Goal: Task Accomplishment & Management: Manage account settings

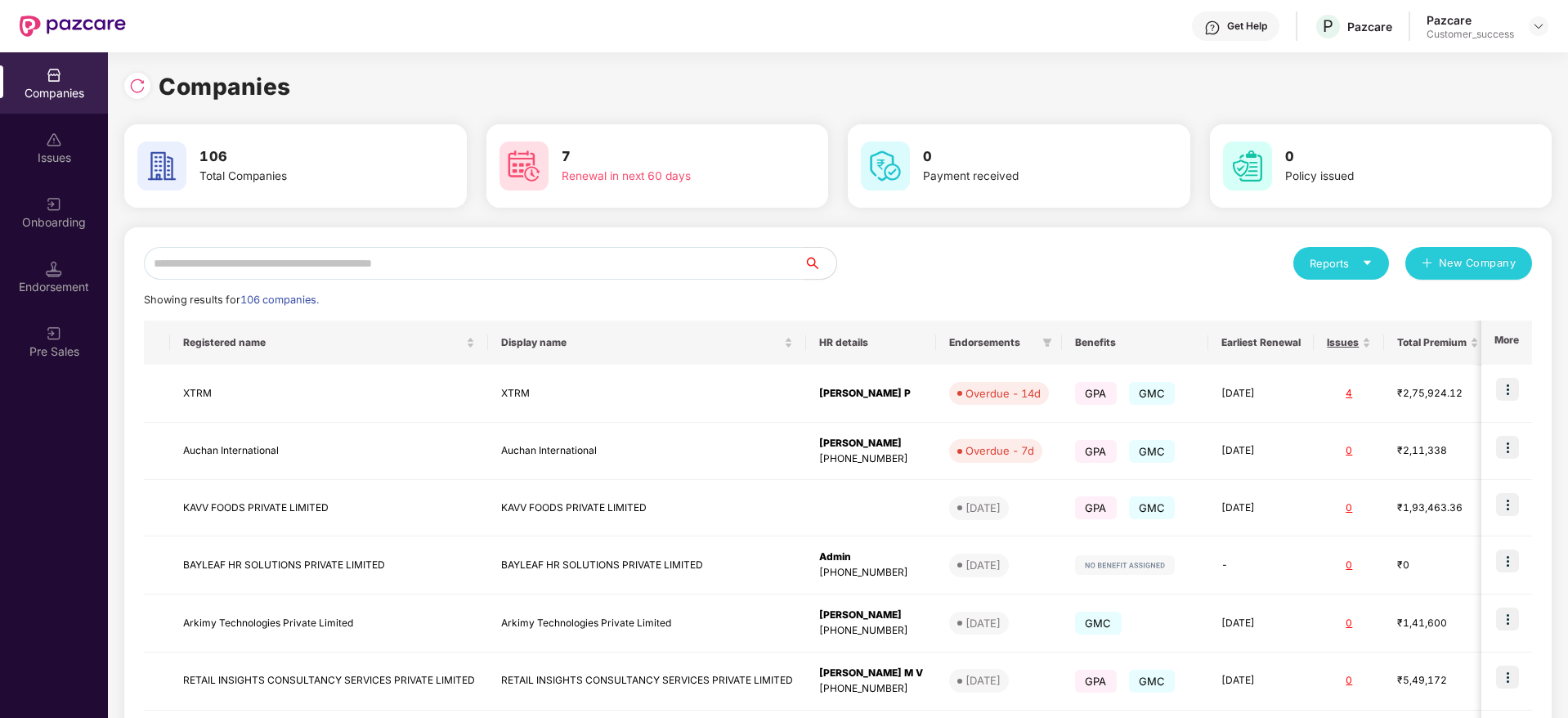
click at [340, 251] on input "text" at bounding box center [473, 264] width 660 height 33
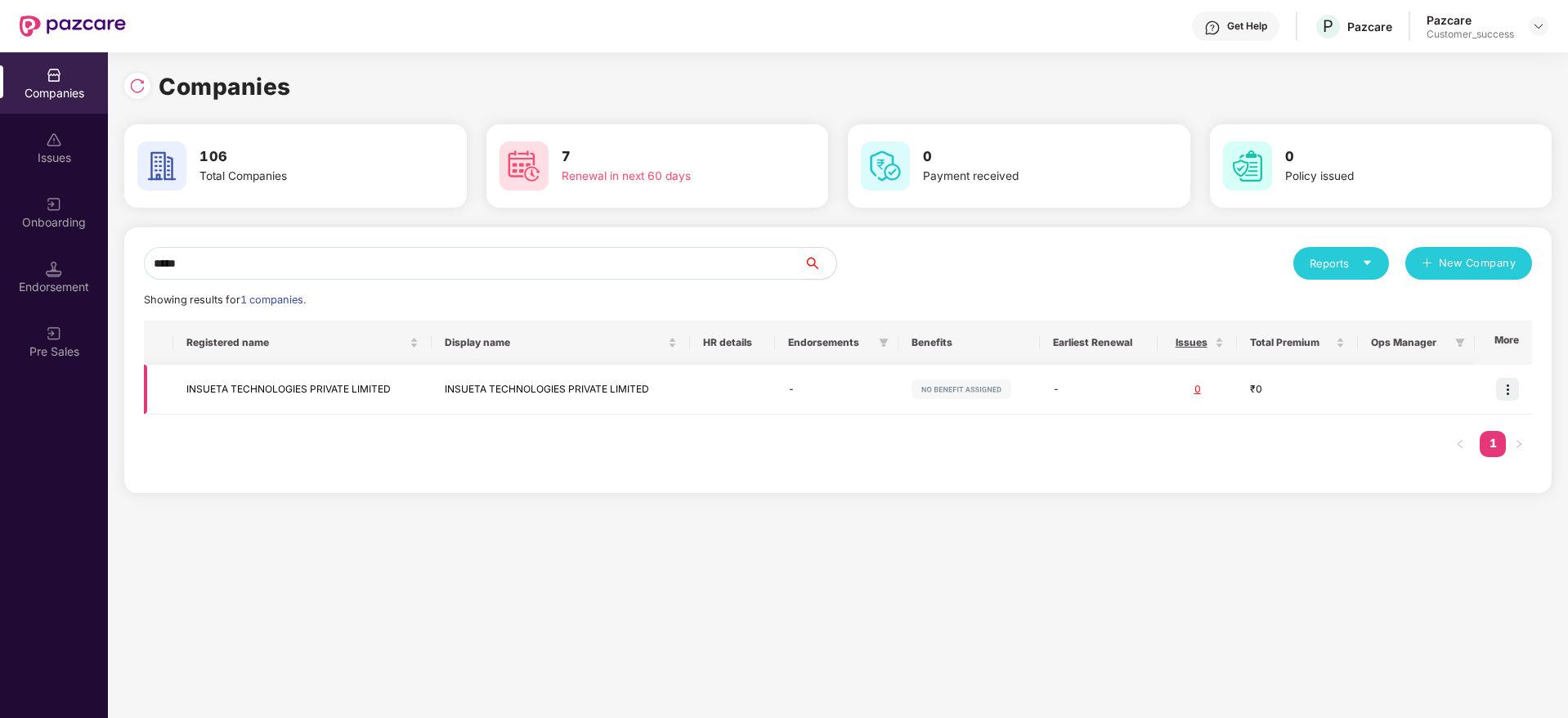
type input "*****"
click at [1506, 391] on img at bounding box center [1507, 389] width 23 height 23
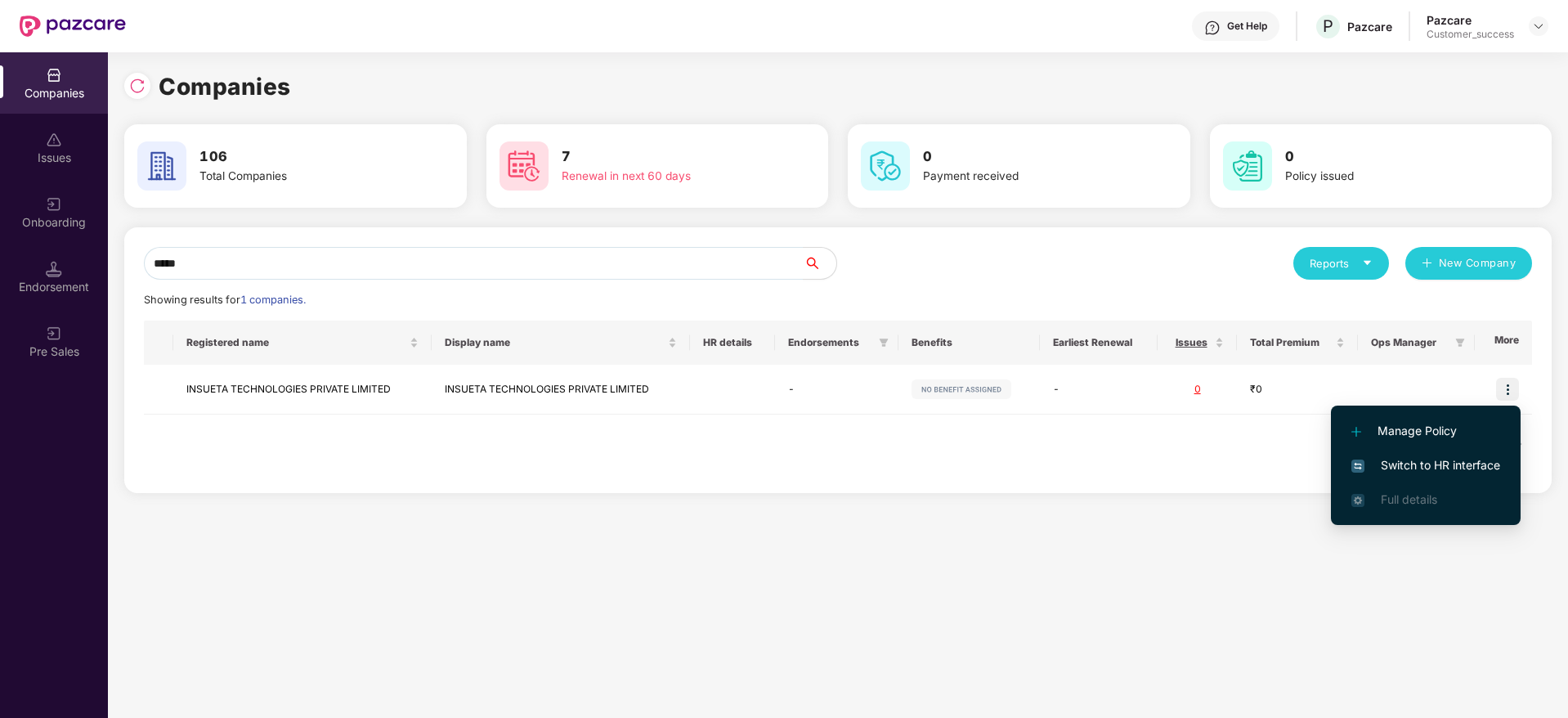
click at [1406, 461] on span "Switch to HR interface" at bounding box center [1426, 465] width 149 height 18
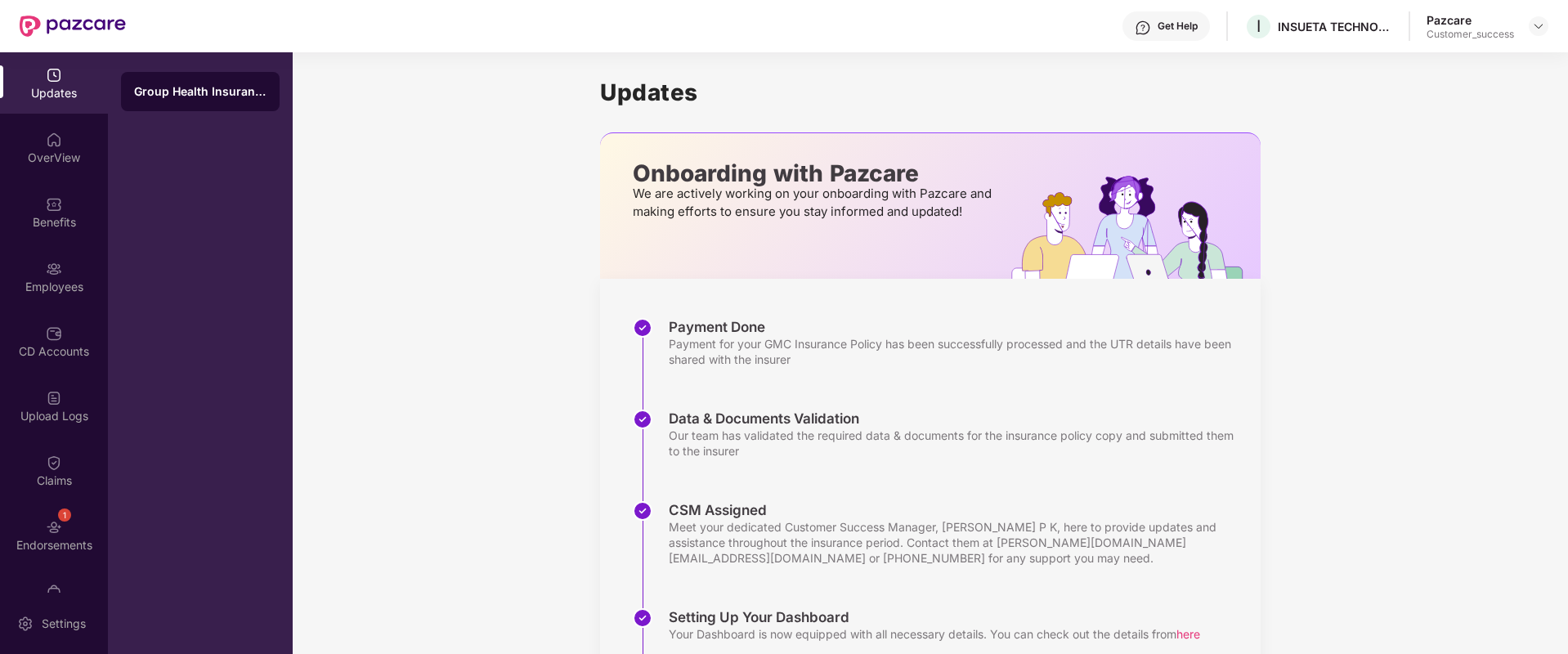
click at [1173, 33] on div "Get Help" at bounding box center [1166, 26] width 88 height 29
click at [48, 204] on img at bounding box center [54, 204] width 16 height 16
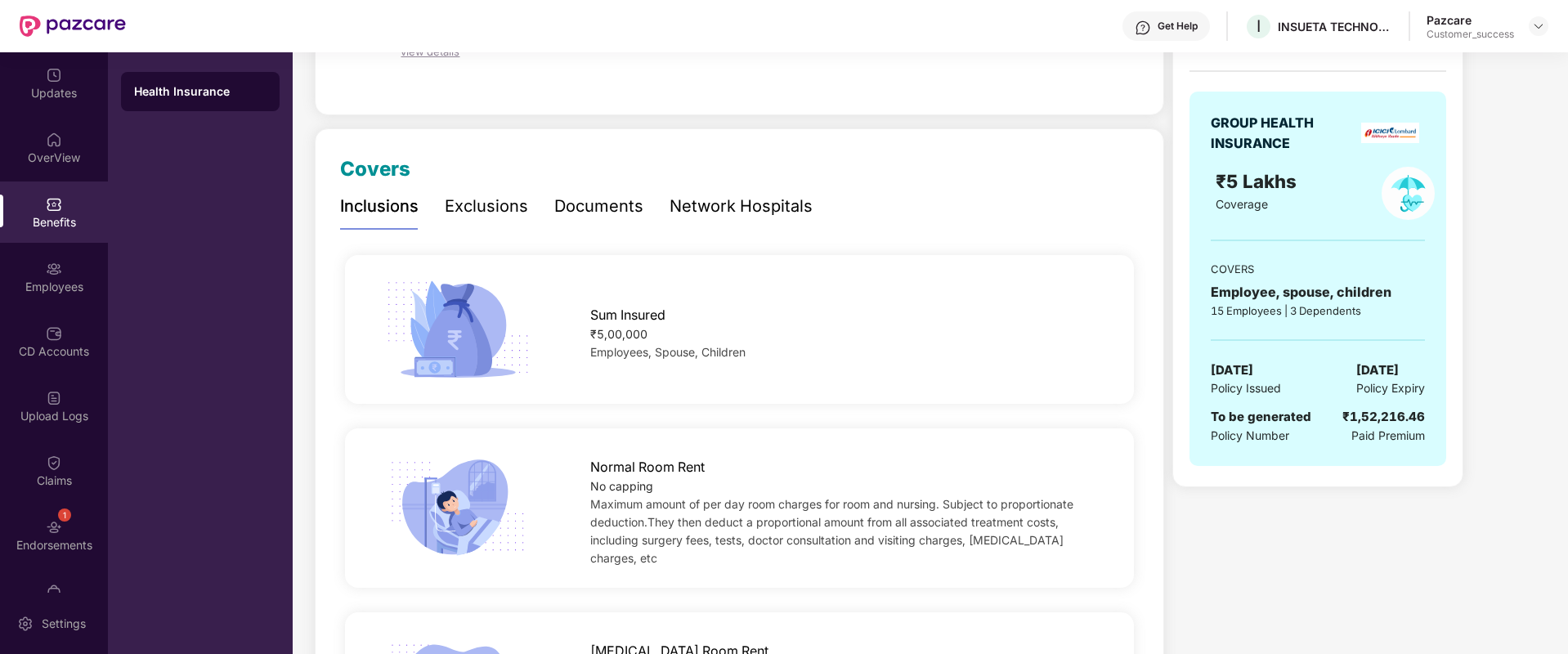
scroll to position [24, 0]
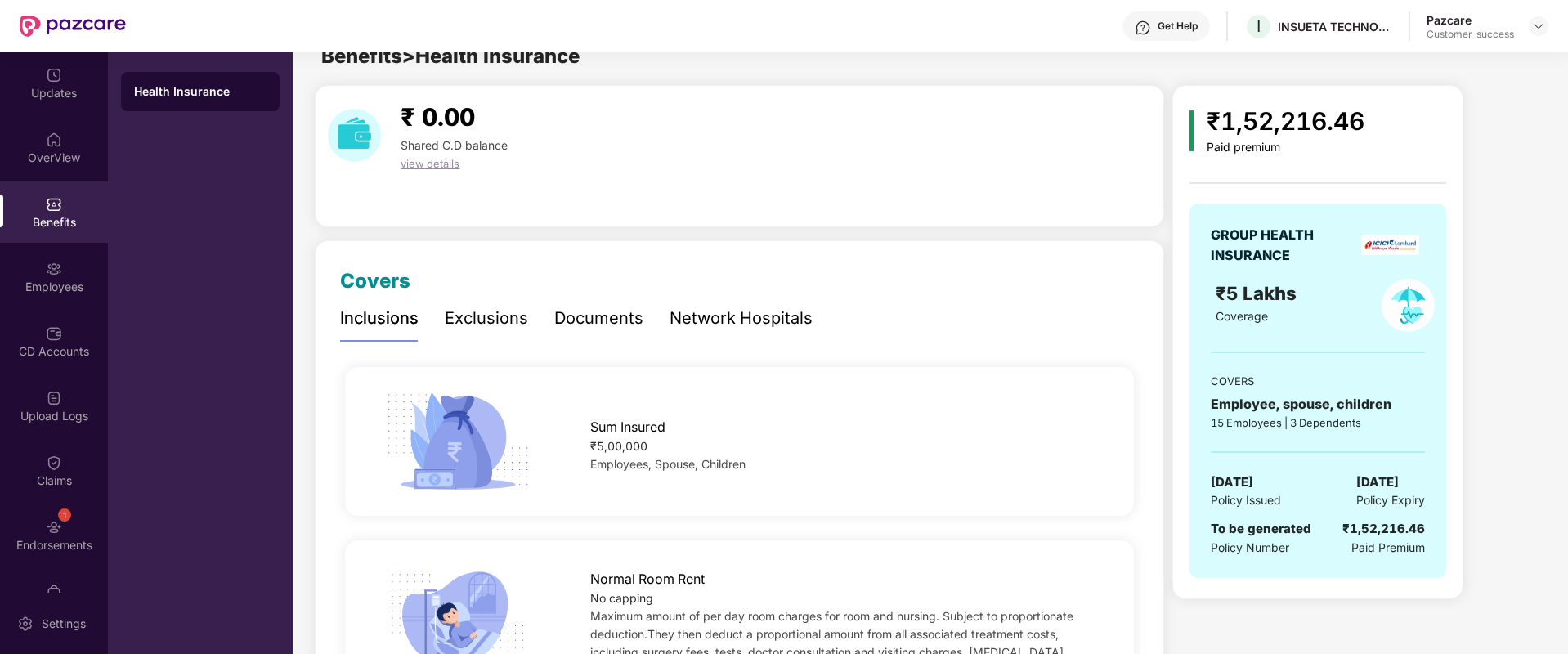
click at [607, 320] on div "Documents" at bounding box center [599, 318] width 89 height 25
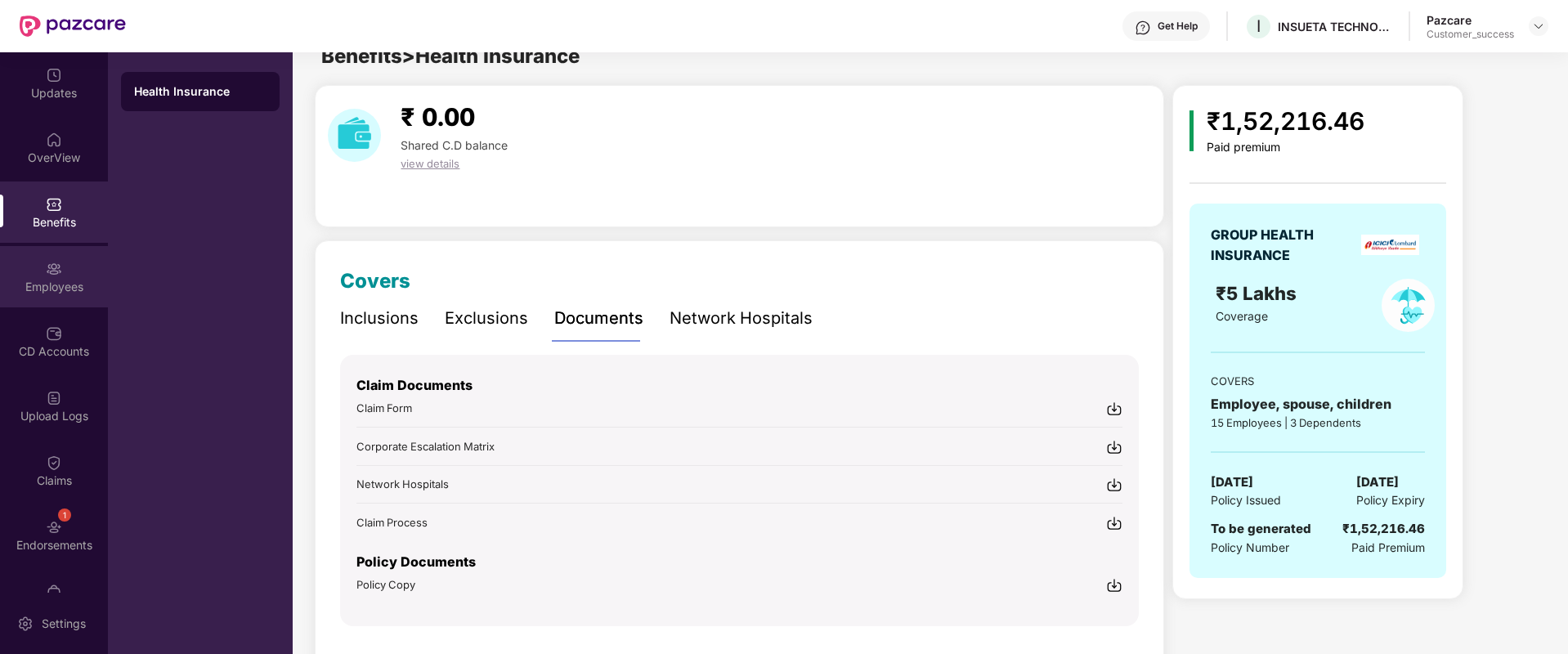
click at [79, 269] on div "Employees" at bounding box center [54, 276] width 108 height 62
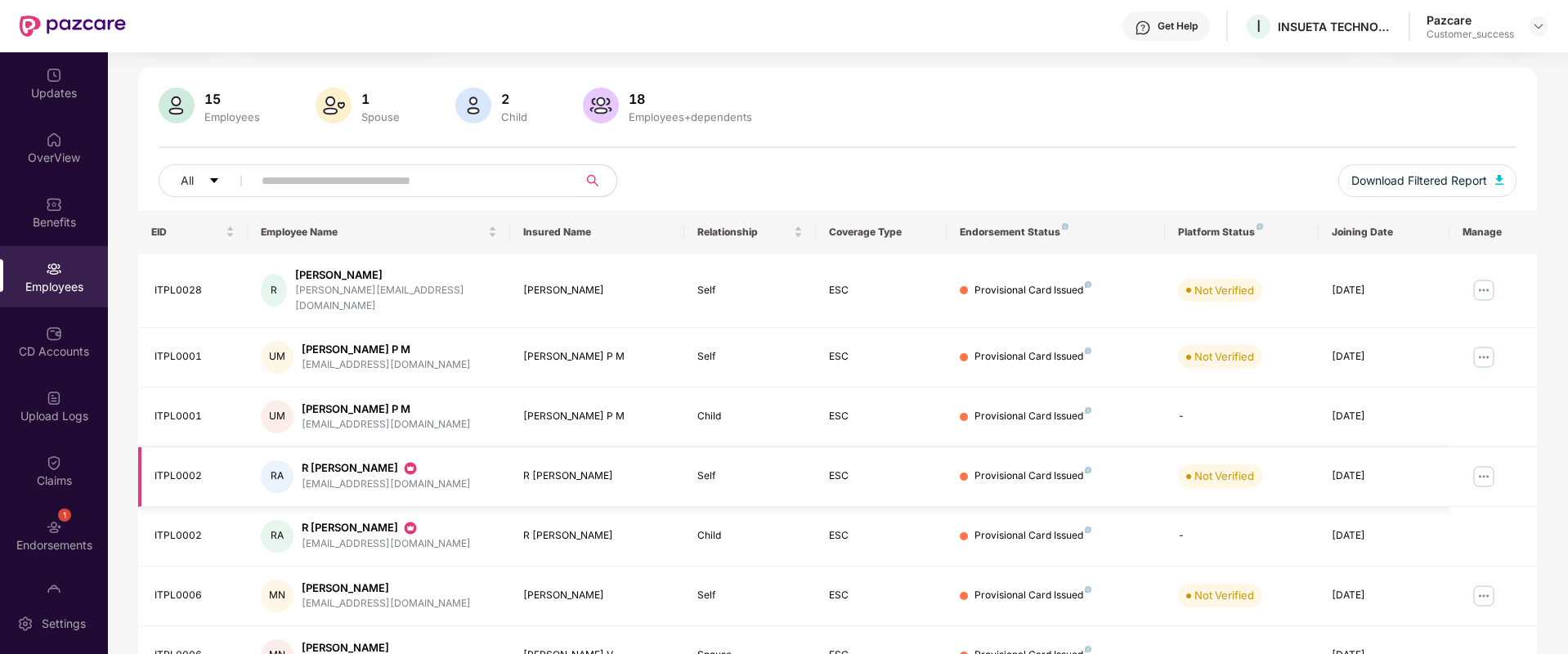
scroll to position [0, 0]
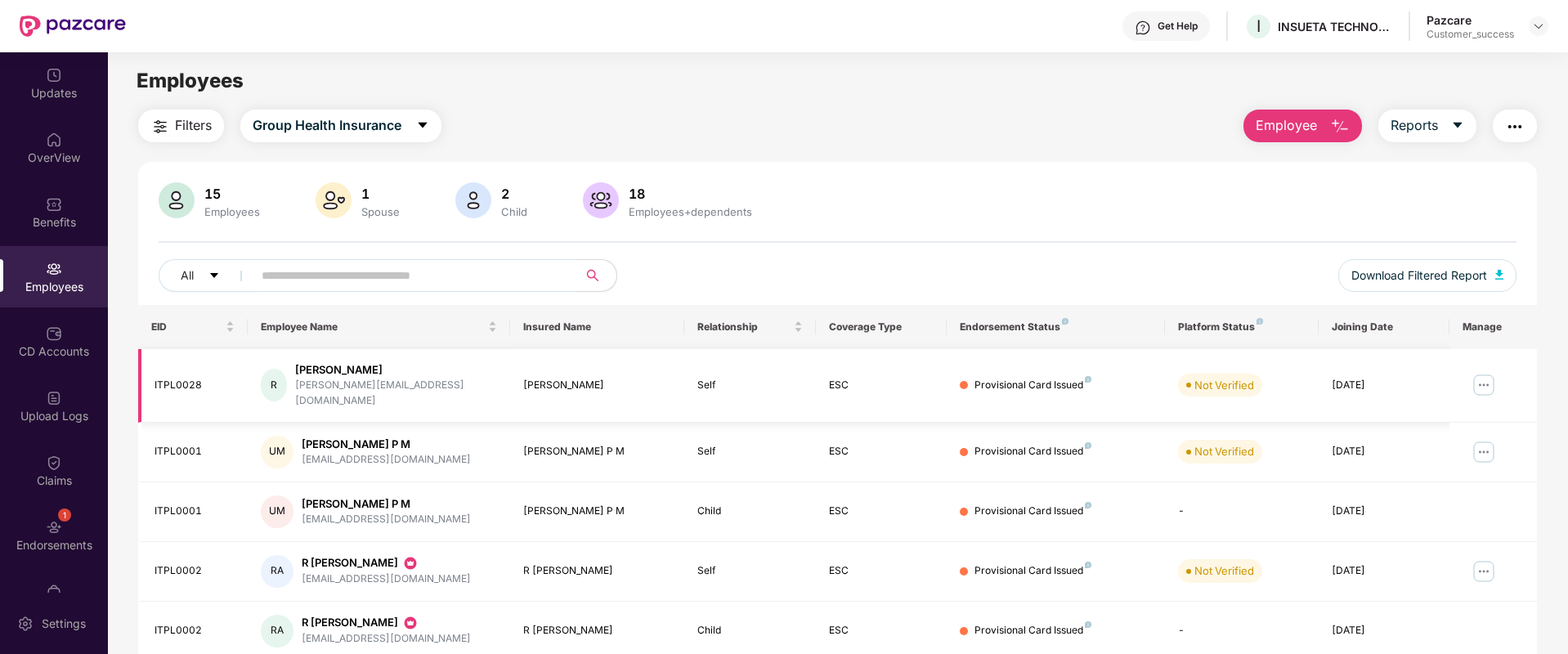
click at [1480, 382] on img at bounding box center [1484, 385] width 26 height 26
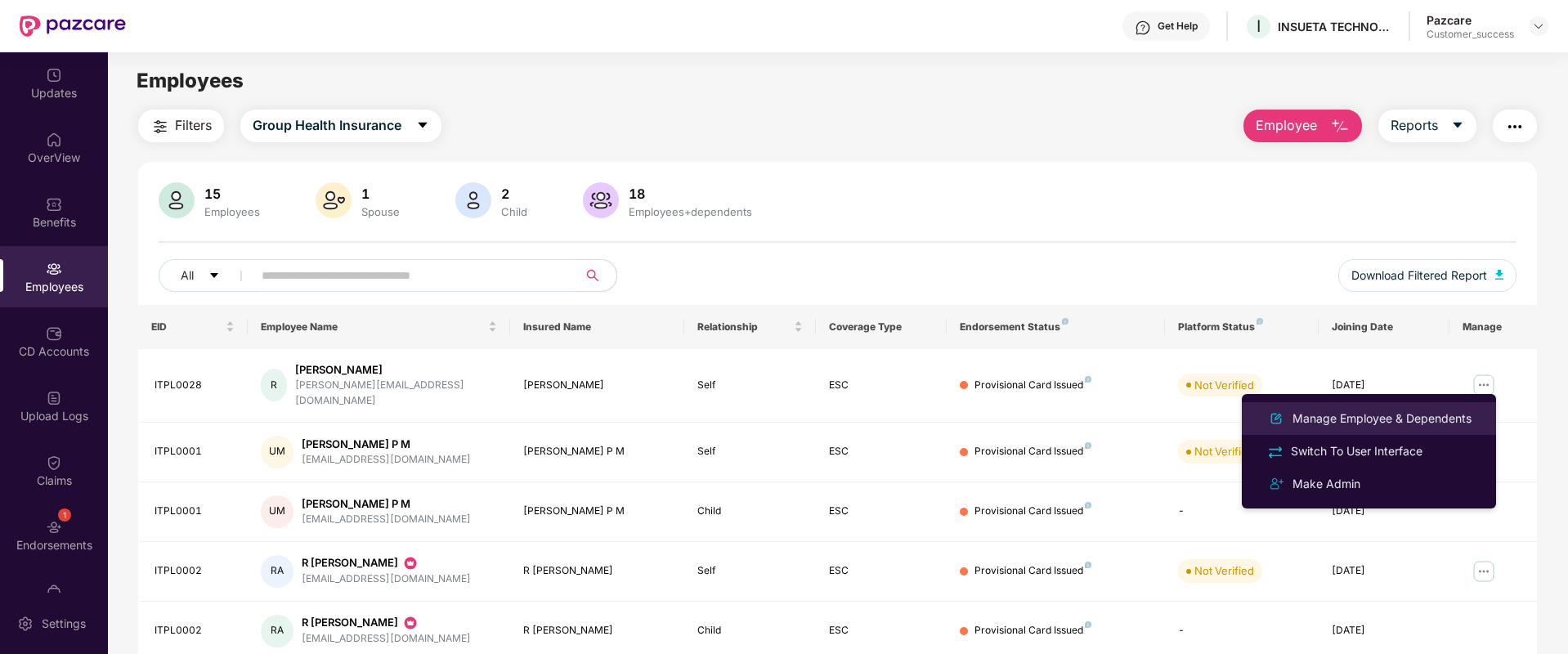
click at [1362, 416] on div "Manage Employee & Dependents" at bounding box center [1383, 418] width 185 height 18
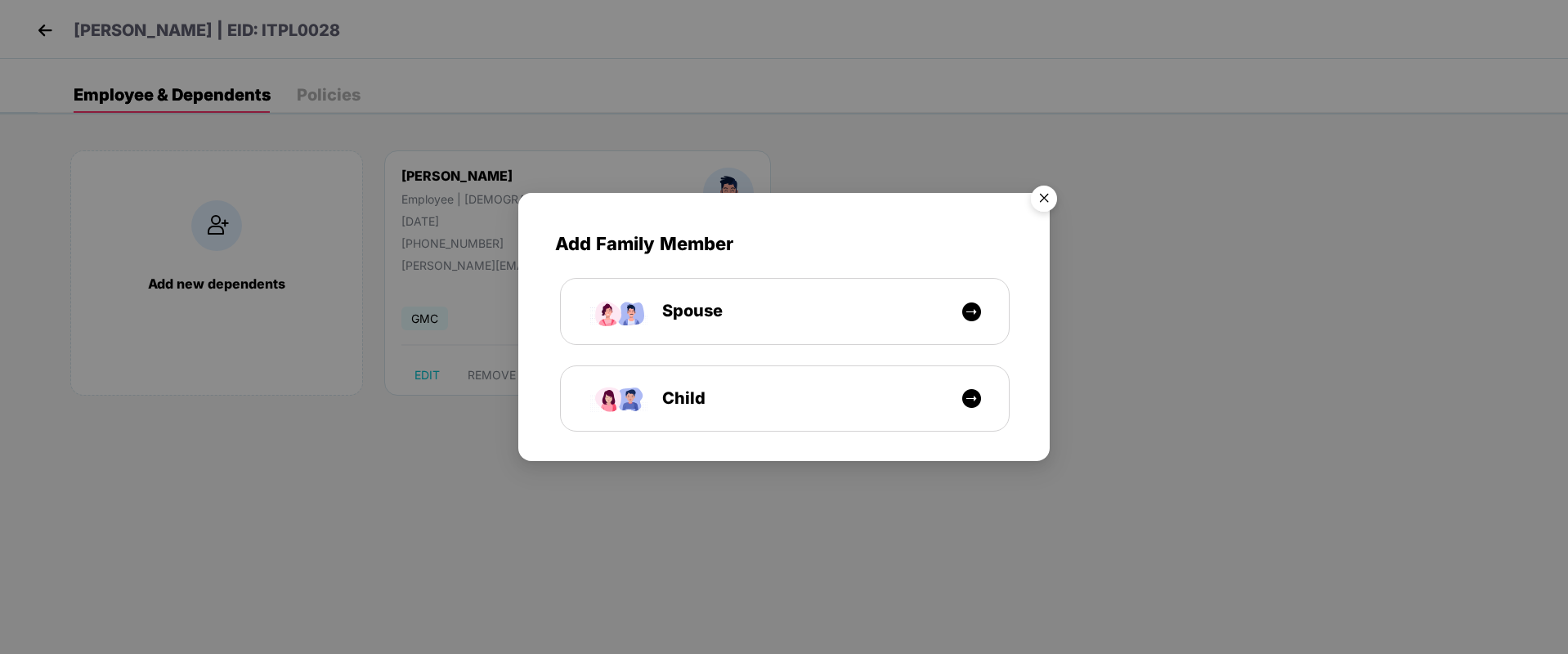
click at [1053, 202] on img "Close" at bounding box center [1044, 201] width 46 height 46
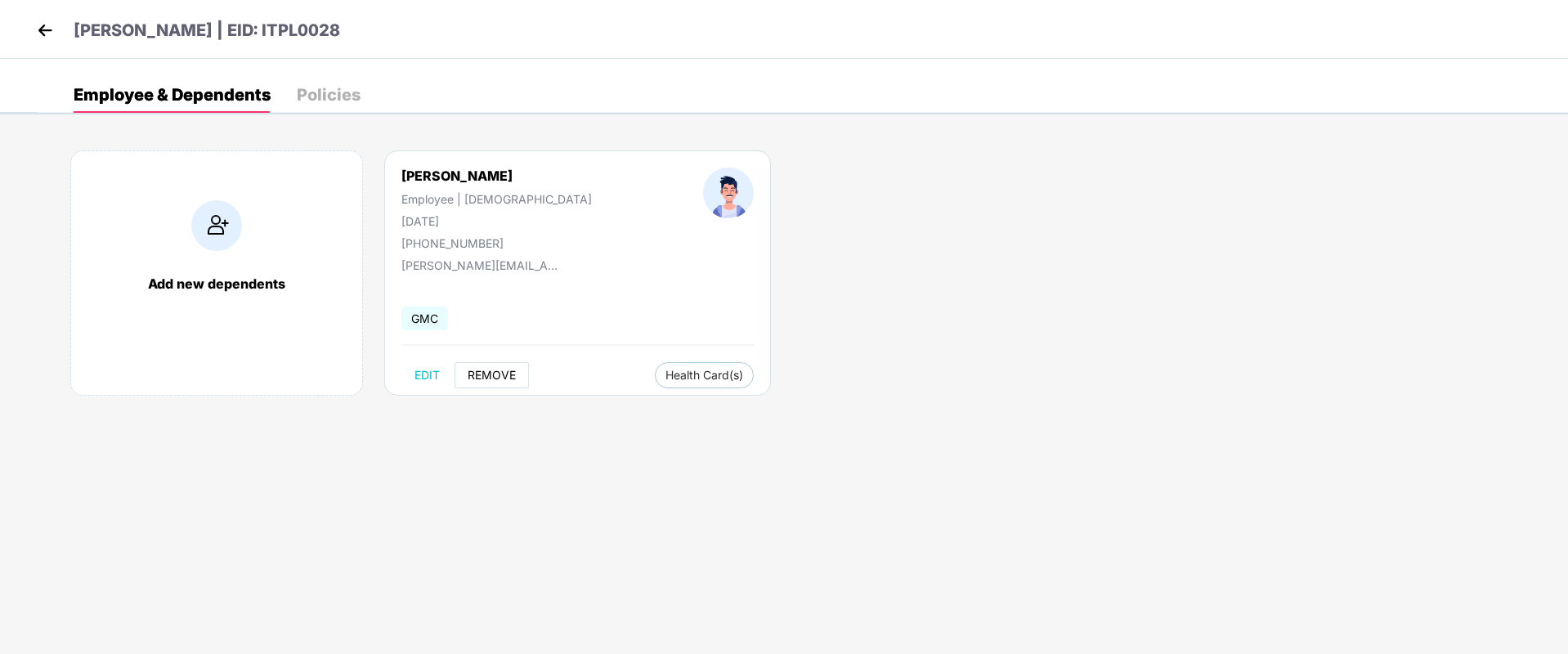
click at [481, 381] on span "REMOVE" at bounding box center [492, 374] width 49 height 13
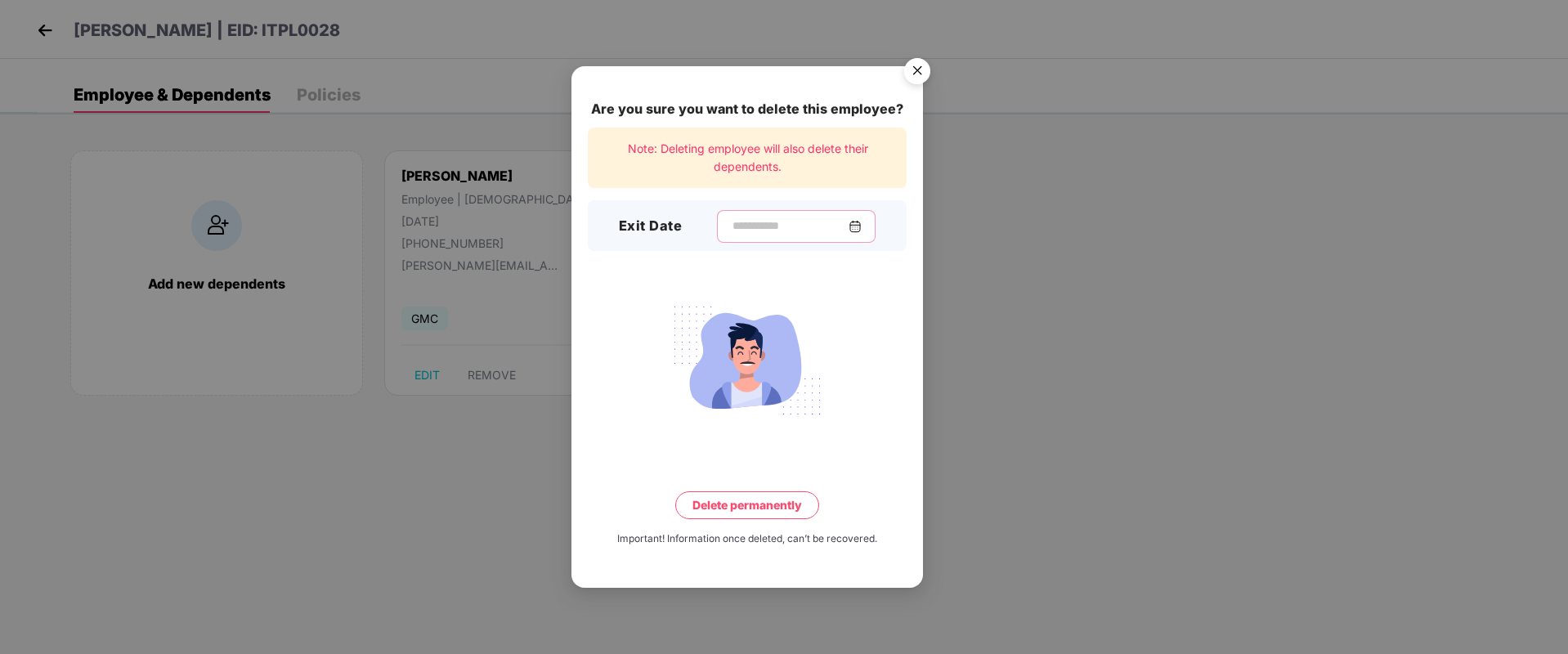
click at [744, 225] on input at bounding box center [790, 226] width 118 height 17
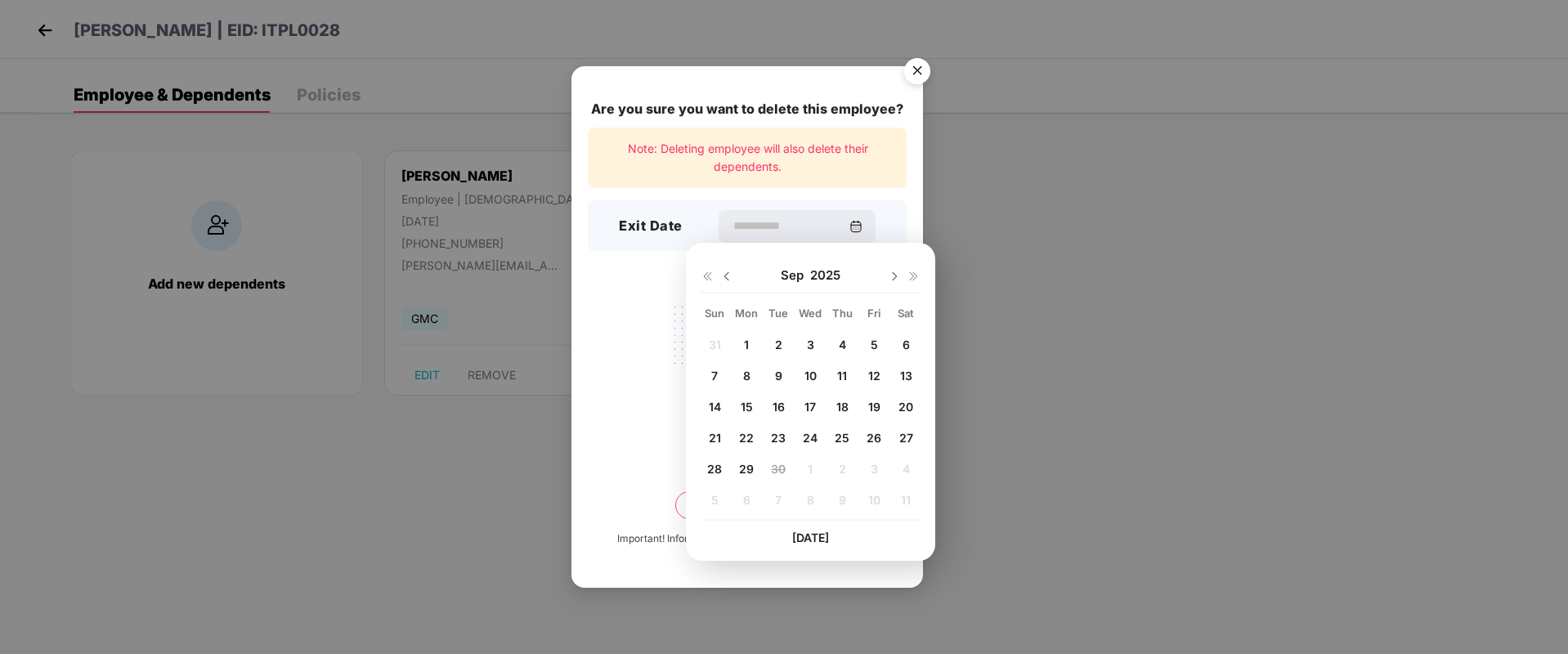
click at [960, 269] on div "Are you sure you want to delete this employee? Note: Deleting employee will als…" at bounding box center [784, 327] width 1568 height 654
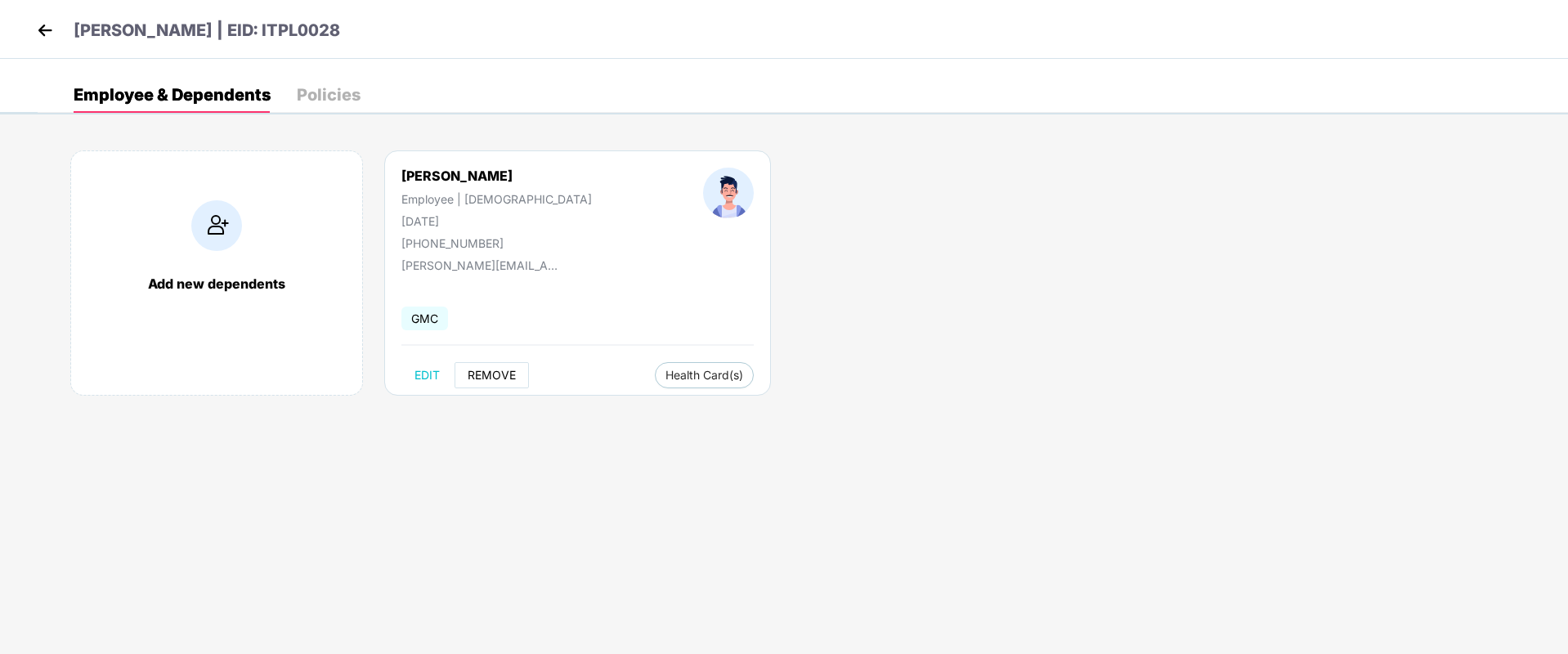
click at [485, 374] on span "REMOVE" at bounding box center [492, 374] width 49 height 13
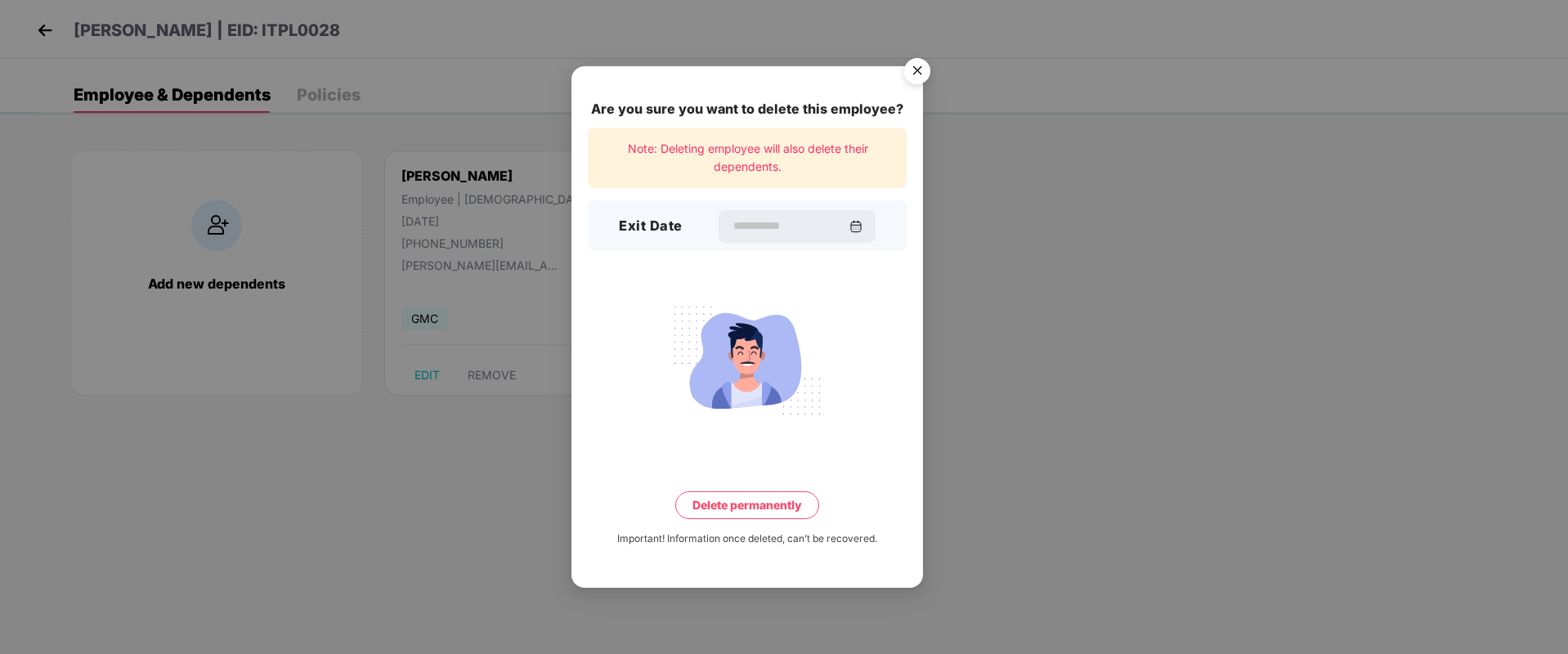
click at [914, 81] on img "Close" at bounding box center [917, 73] width 46 height 46
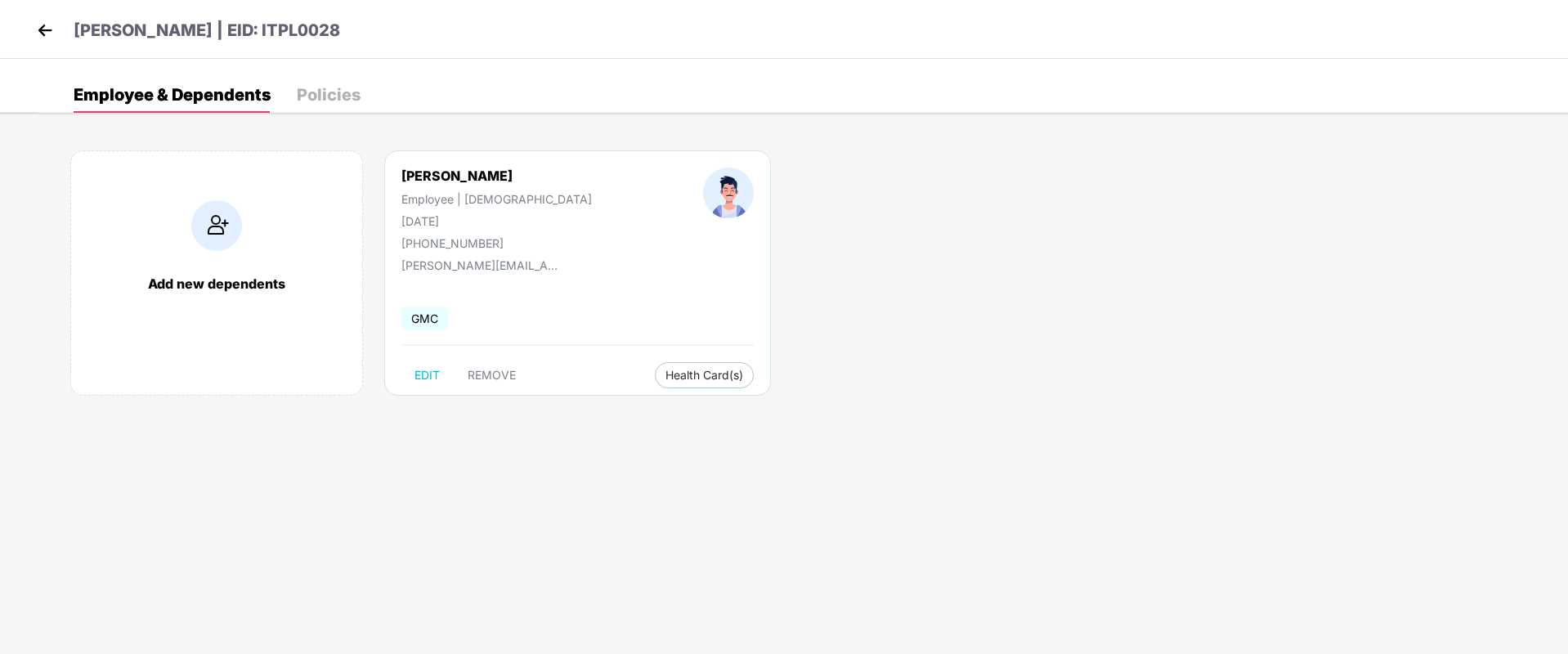
click at [56, 29] on img at bounding box center [45, 30] width 24 height 24
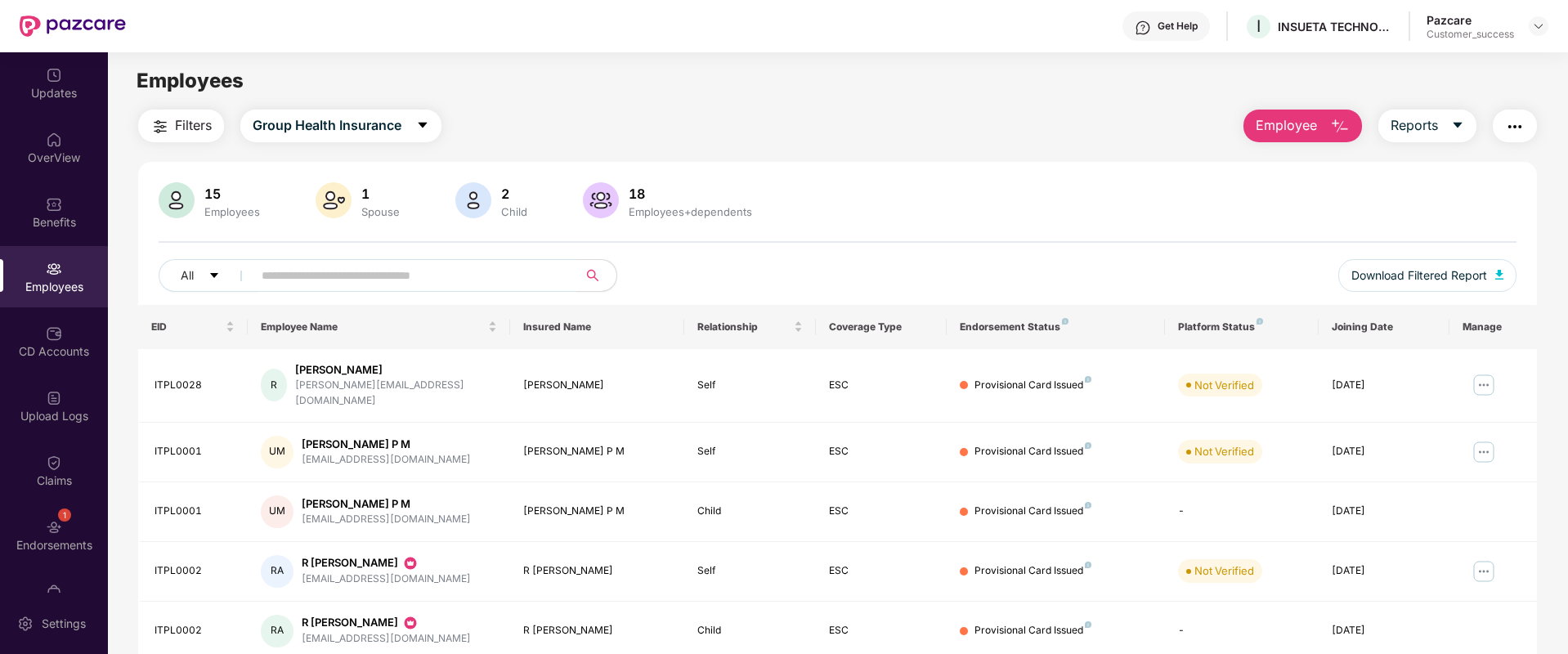
click at [1301, 133] on span "Employee" at bounding box center [1286, 126] width 62 height 21
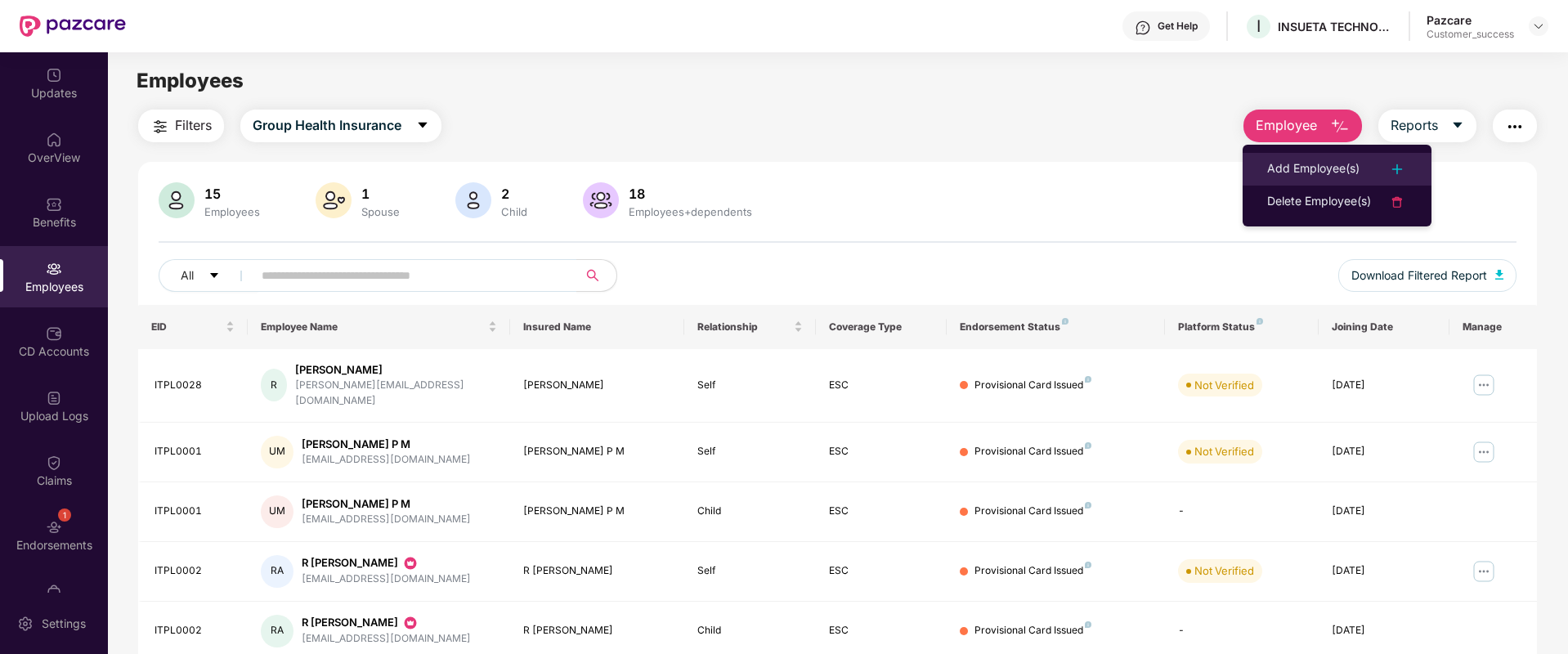
click at [1312, 174] on div "Add Employee(s)" at bounding box center [1313, 169] width 93 height 20
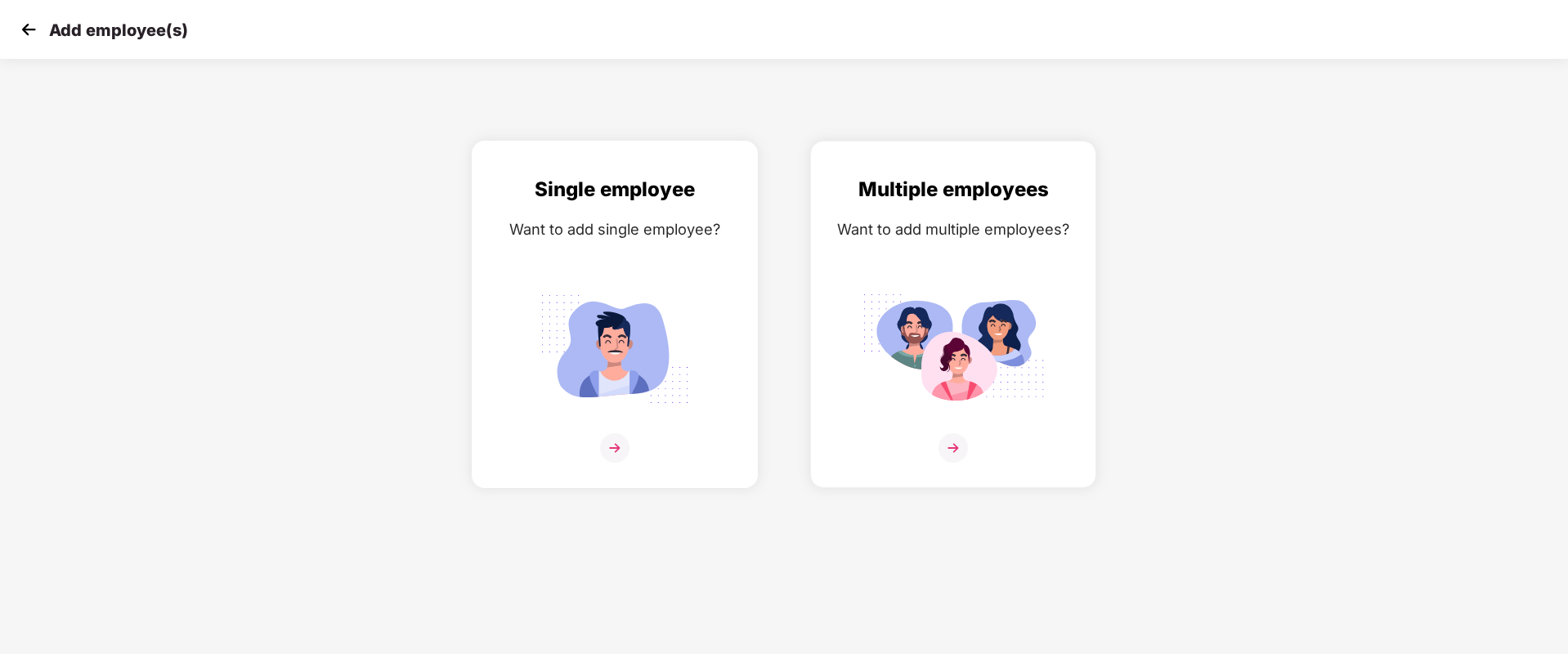
click at [614, 452] on img at bounding box center [615, 448] width 29 height 29
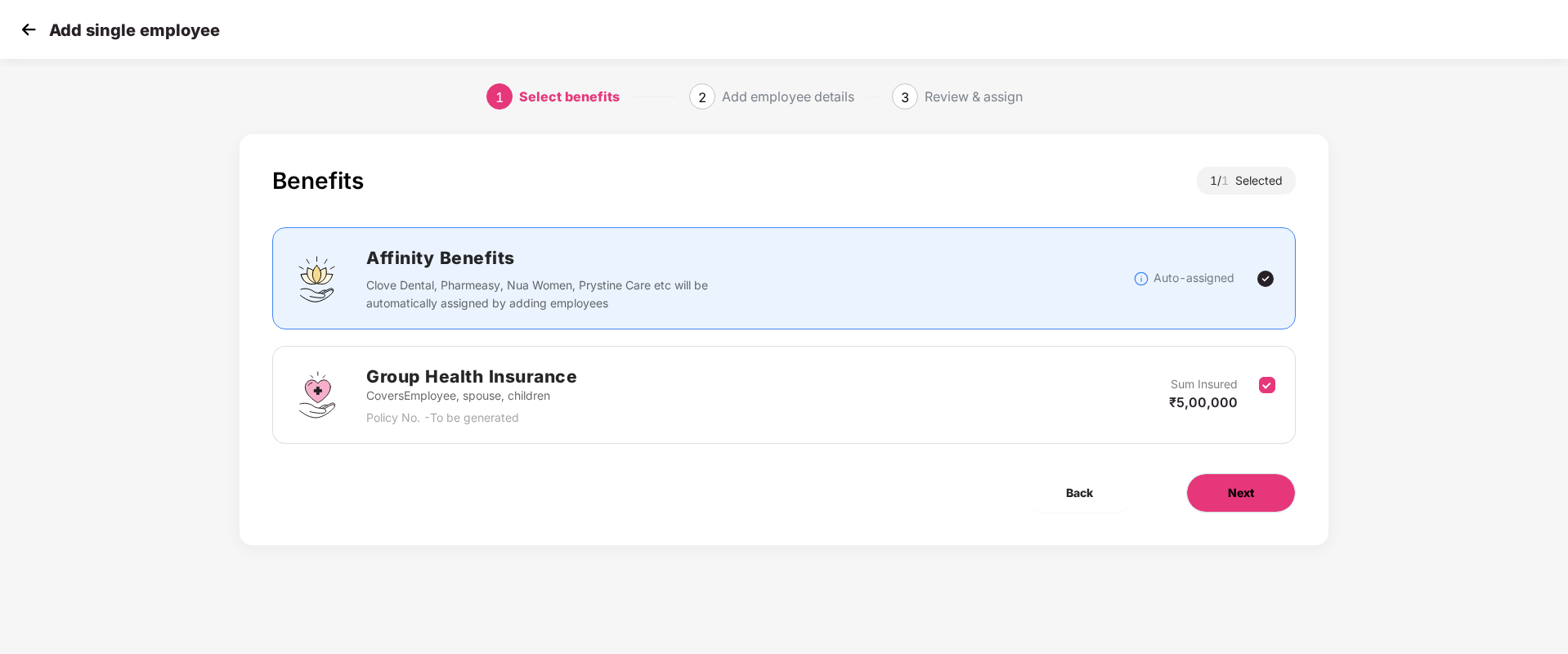
click at [1220, 488] on button "Next" at bounding box center [1241, 492] width 109 height 39
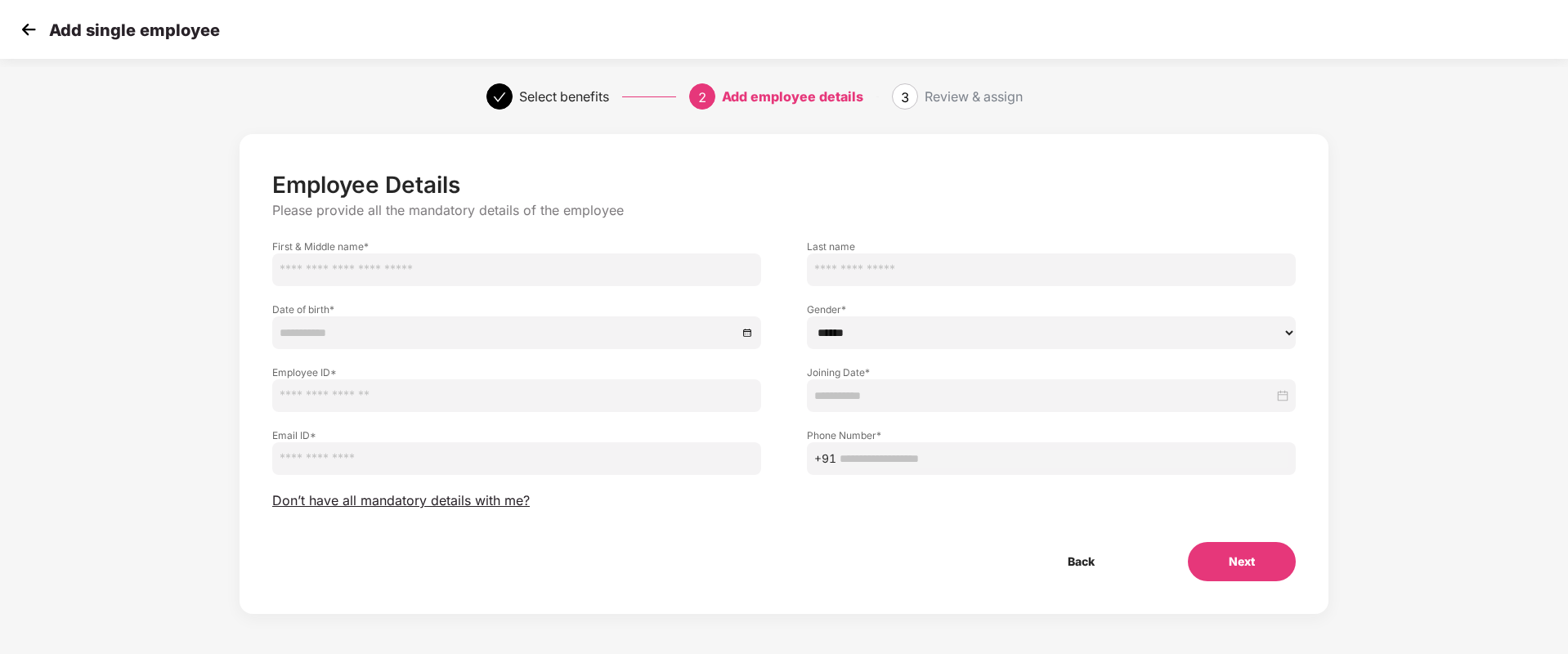
click at [17, 31] on img at bounding box center [29, 29] width 24 height 24
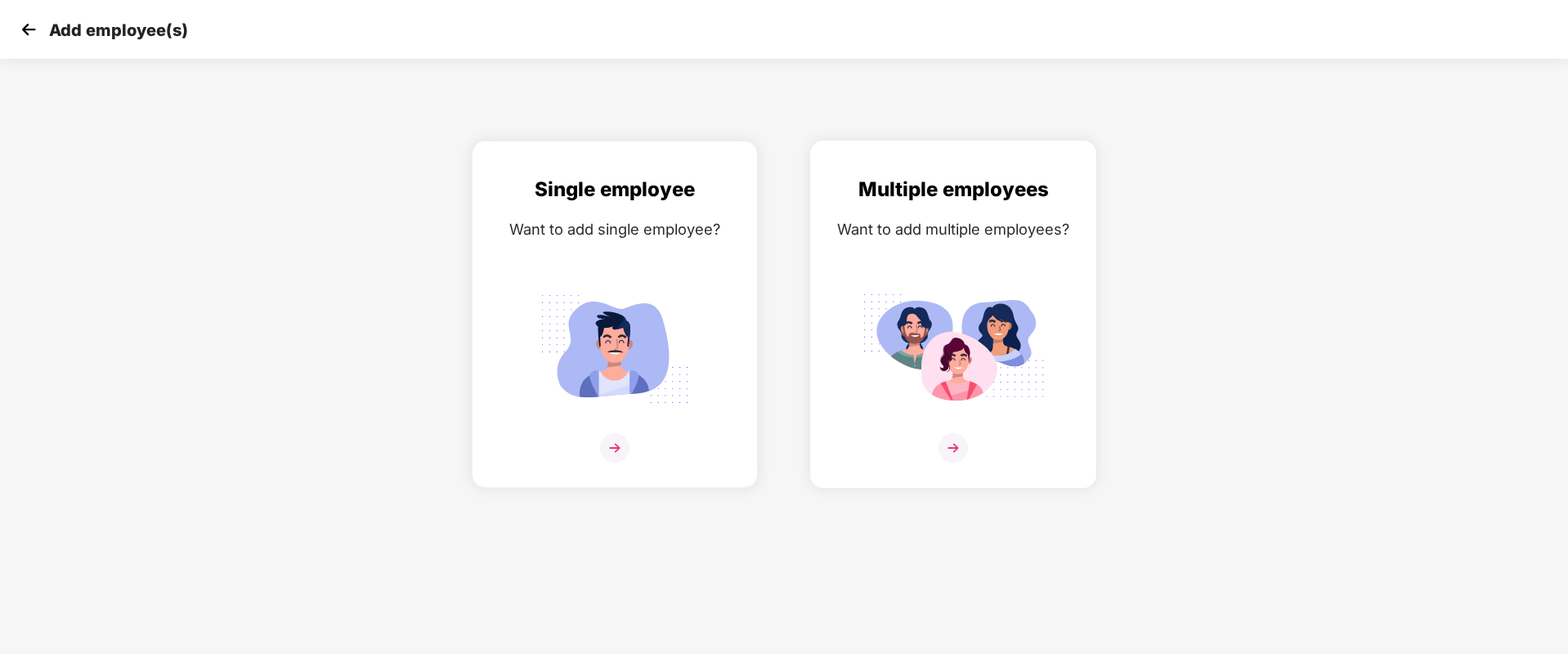
click at [951, 446] on img at bounding box center [953, 448] width 29 height 29
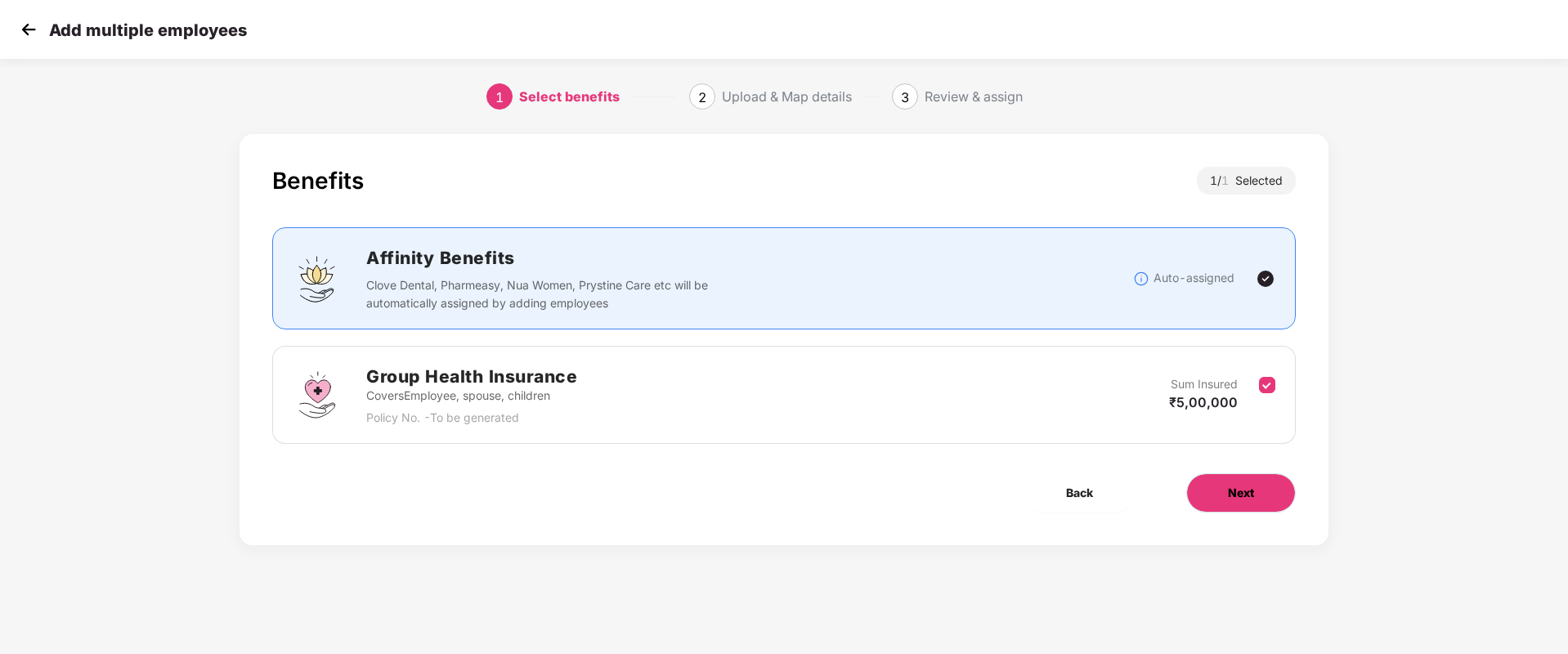
click at [1261, 497] on button "Next" at bounding box center [1241, 492] width 109 height 39
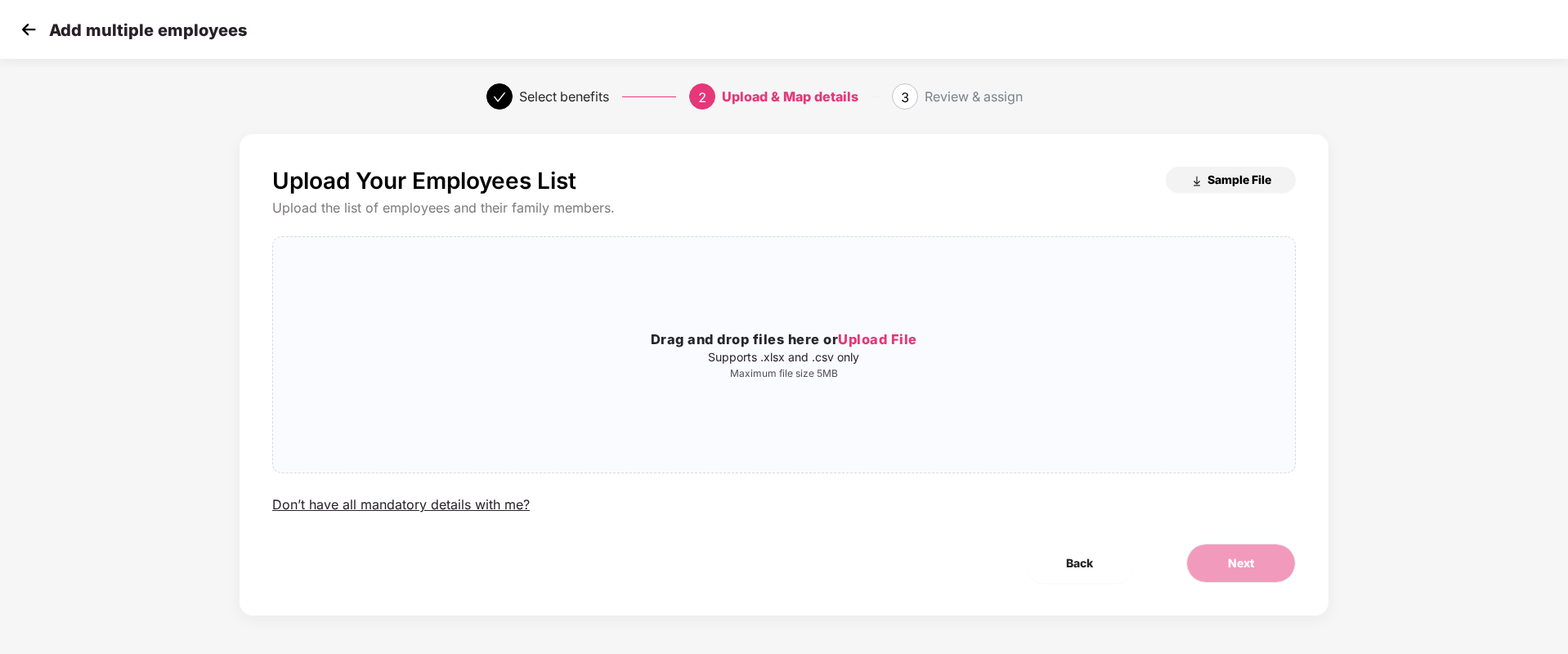
click at [1221, 181] on span "Sample File" at bounding box center [1239, 179] width 64 height 16
click at [30, 36] on img at bounding box center [29, 29] width 24 height 24
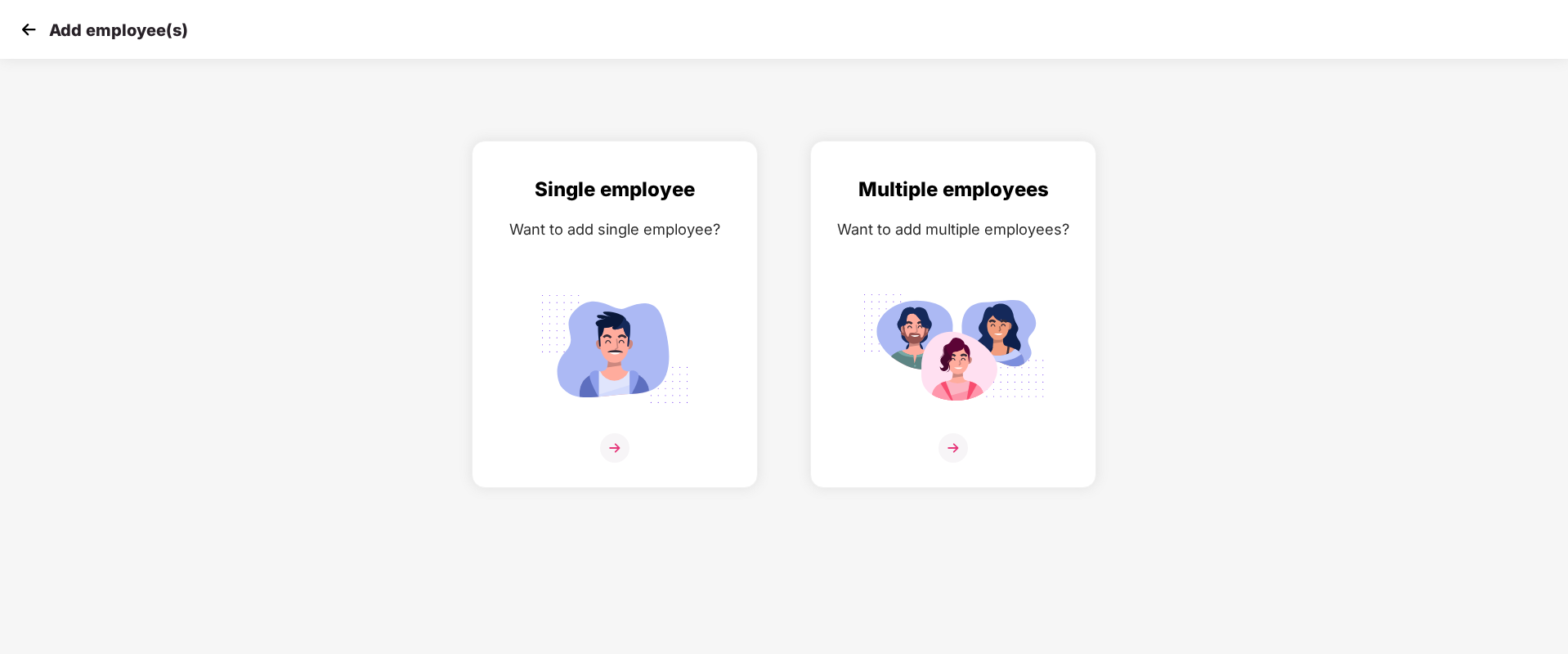
click at [30, 36] on img at bounding box center [29, 29] width 24 height 24
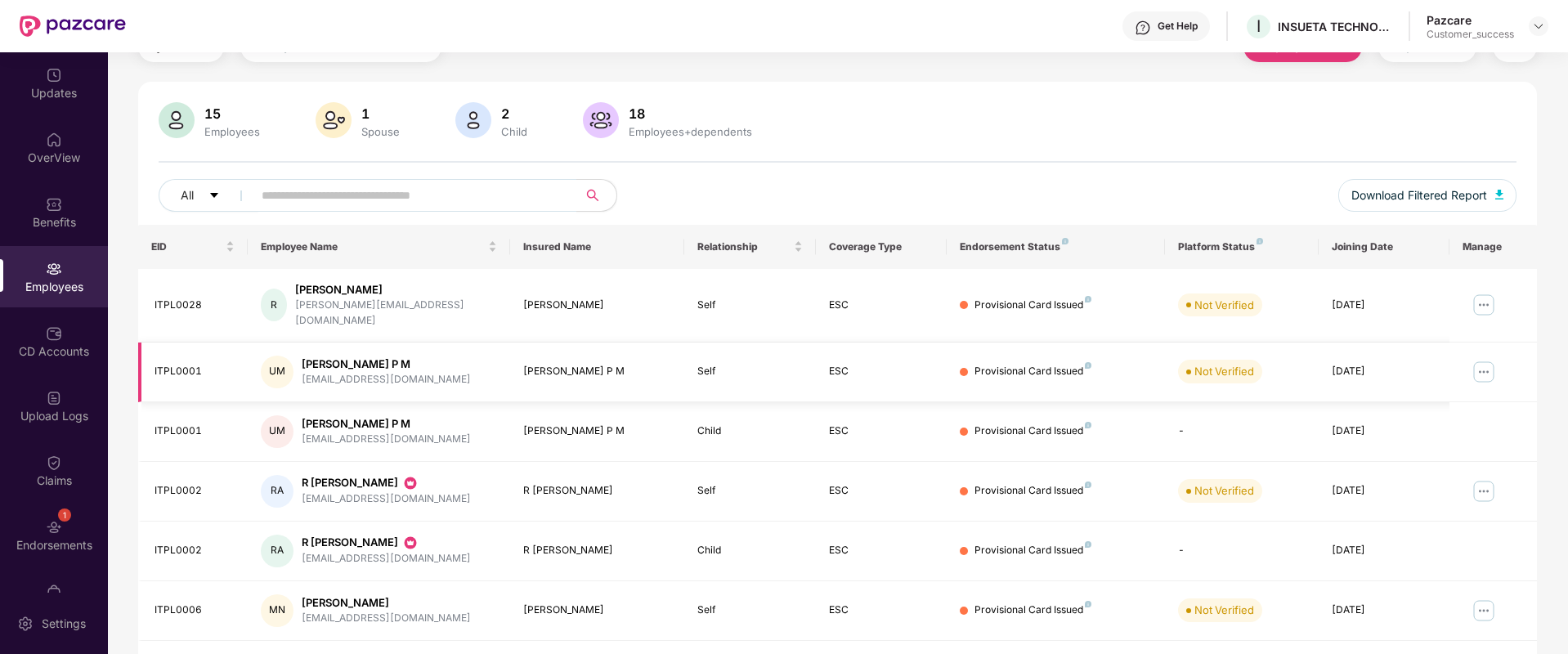
scroll to position [88, 0]
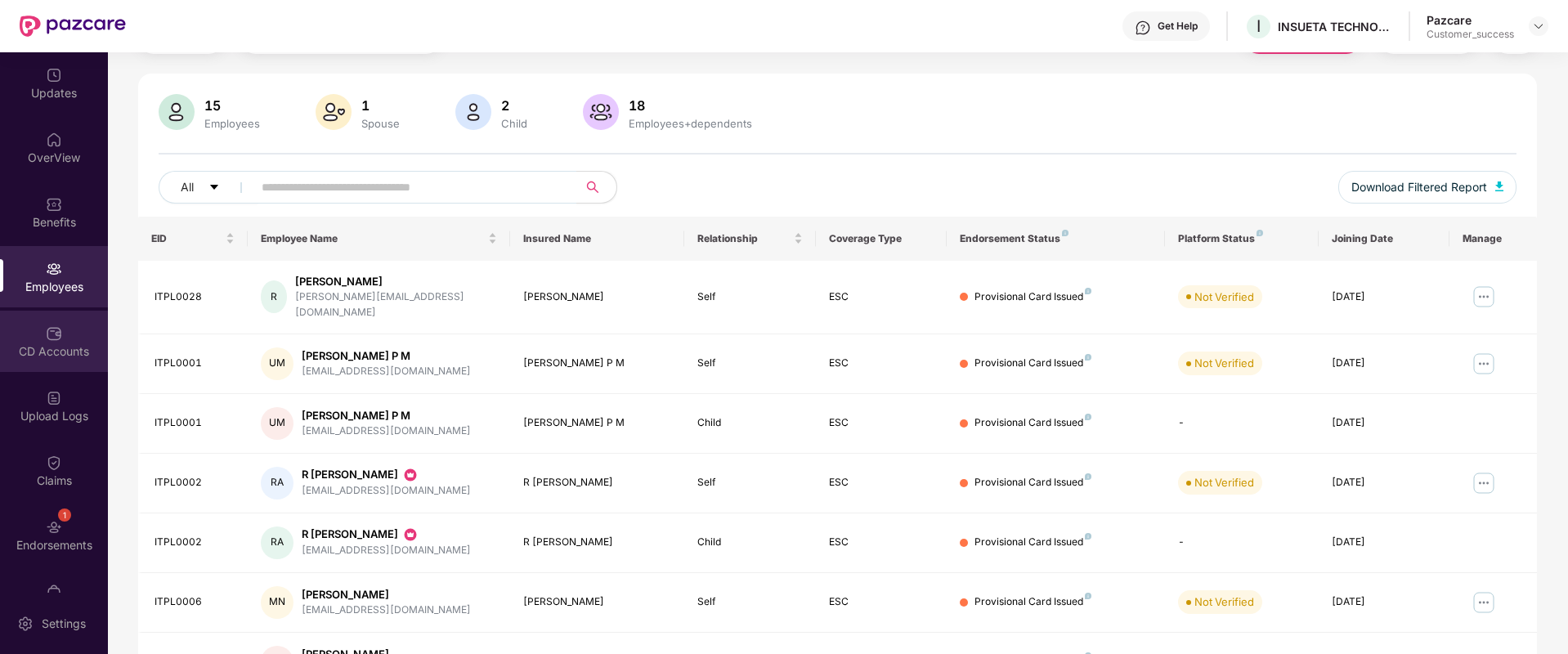
click at [67, 353] on div "CD Accounts" at bounding box center [54, 351] width 108 height 16
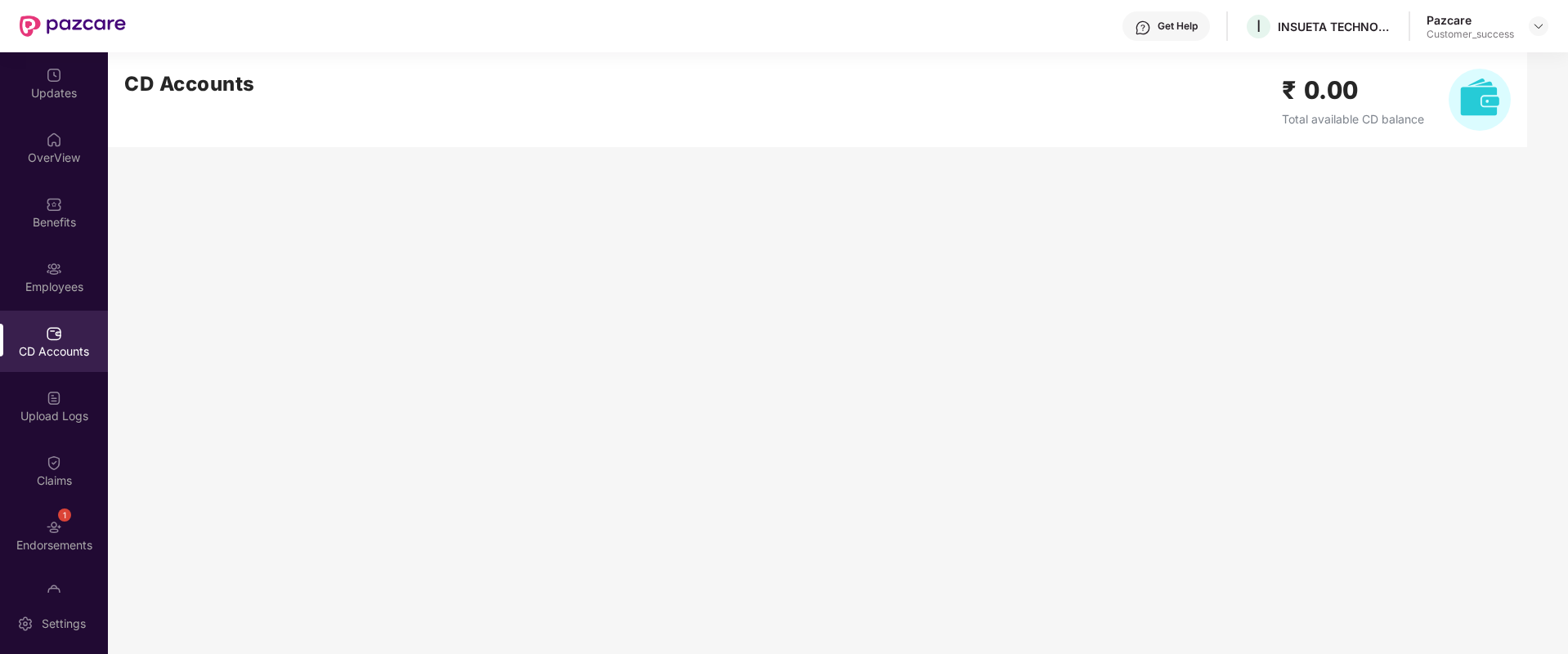
scroll to position [0, 0]
click at [69, 489] on div "Claims" at bounding box center [54, 470] width 108 height 62
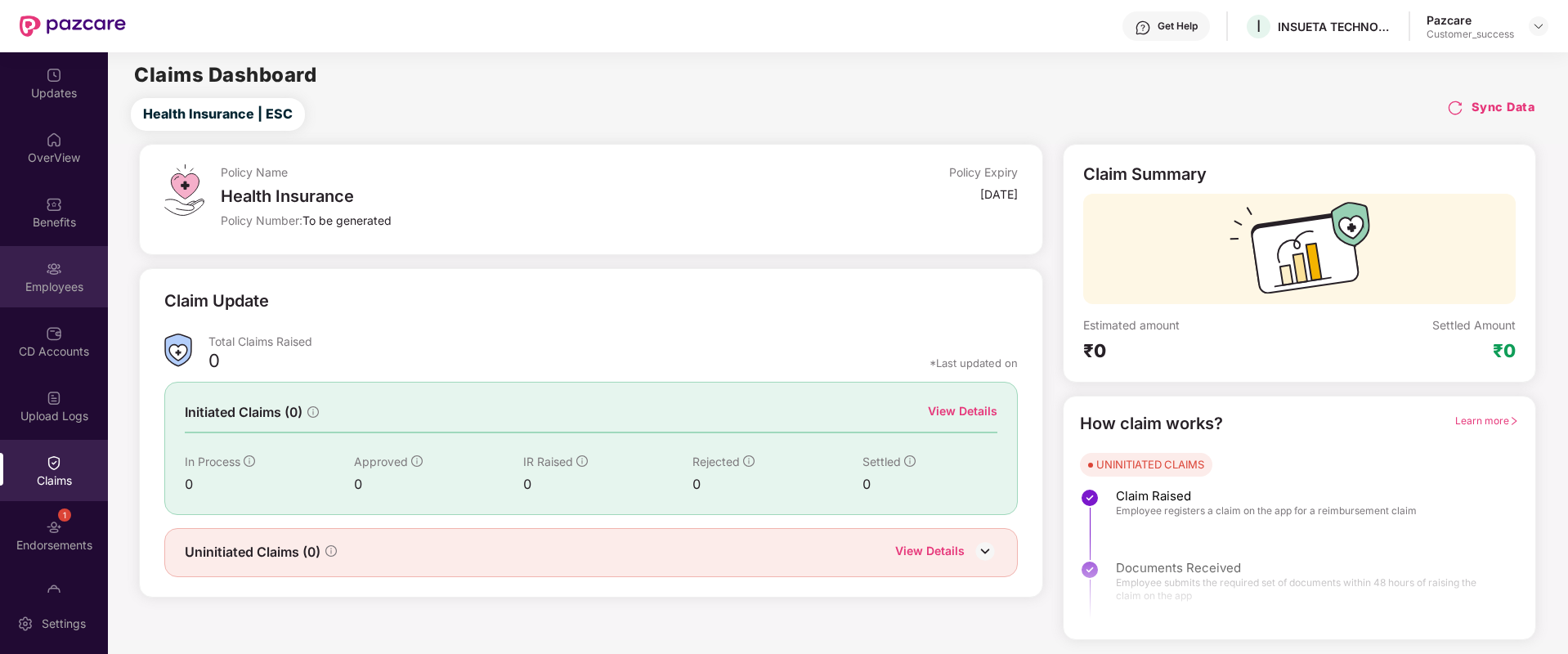
click at [26, 282] on div "Employees" at bounding box center [54, 287] width 108 height 16
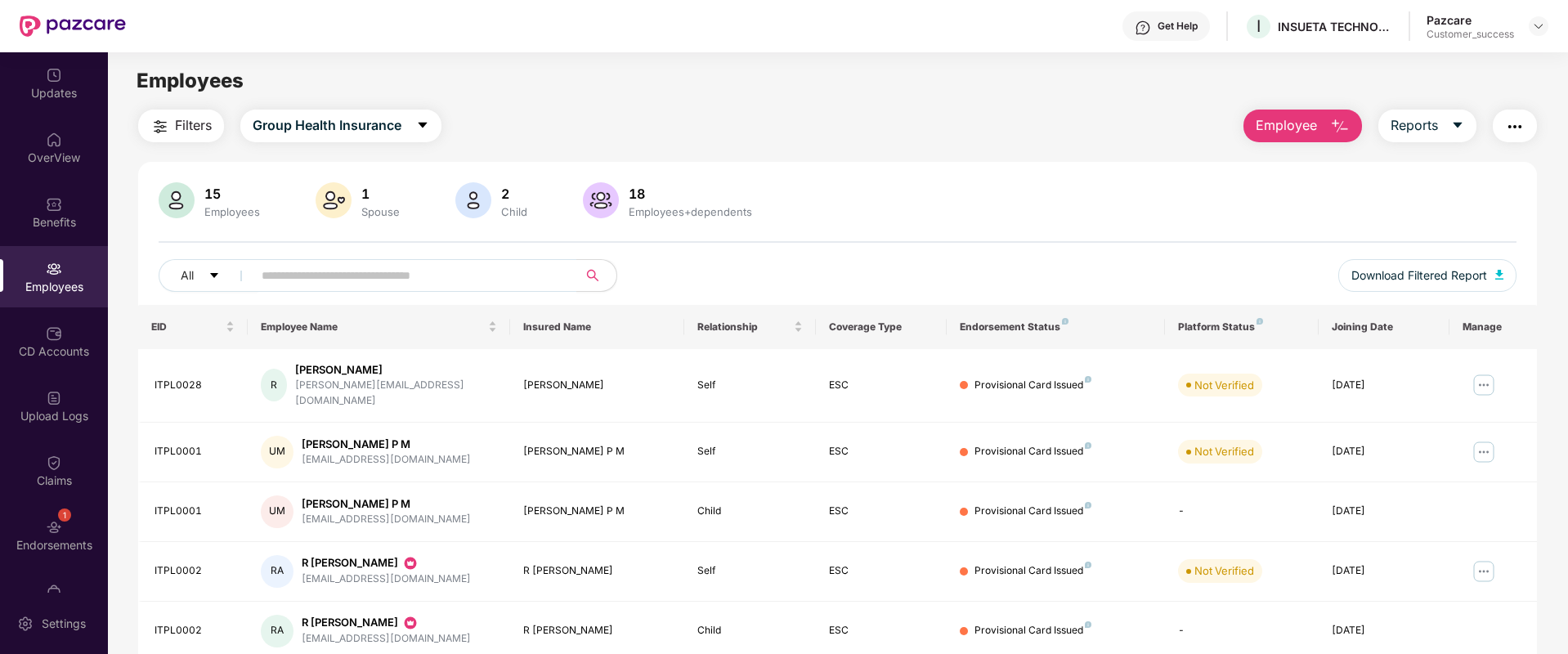
scroll to position [129, 0]
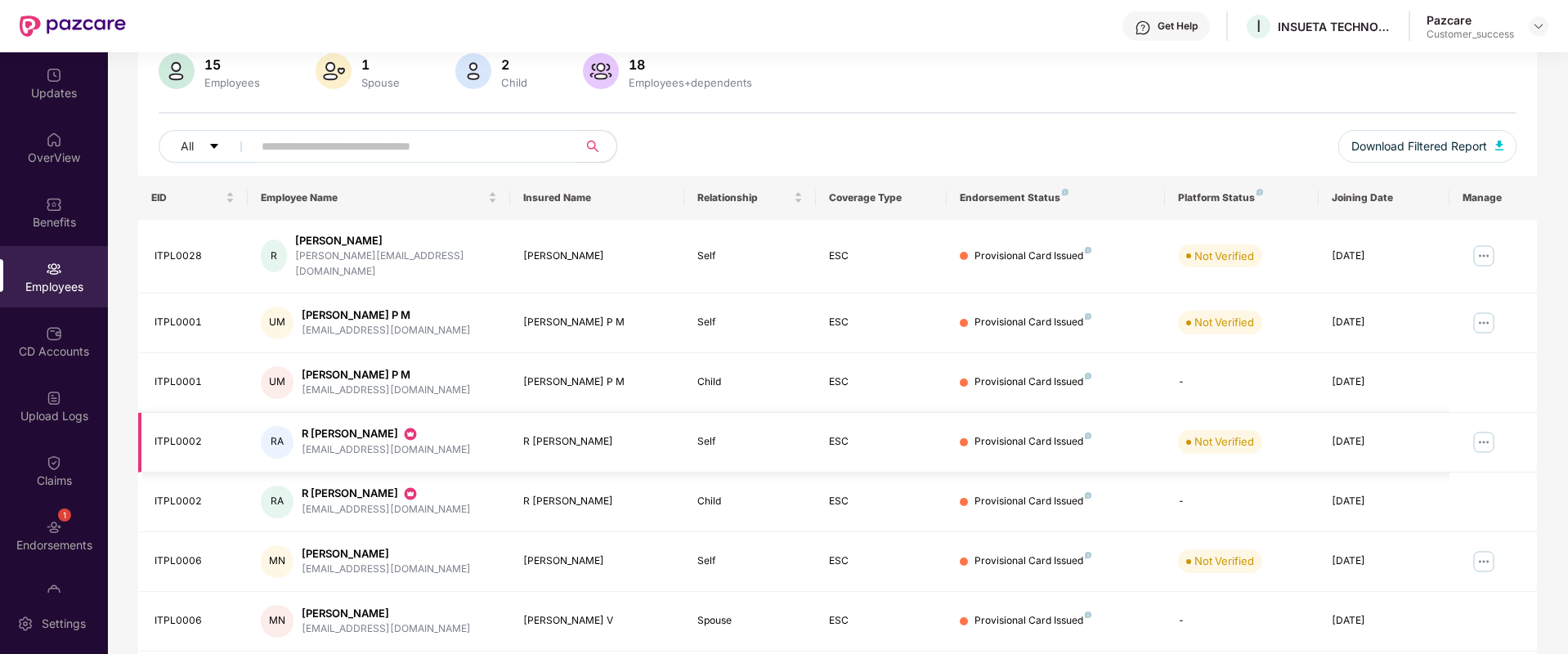
click at [1483, 429] on img at bounding box center [1484, 442] width 26 height 26
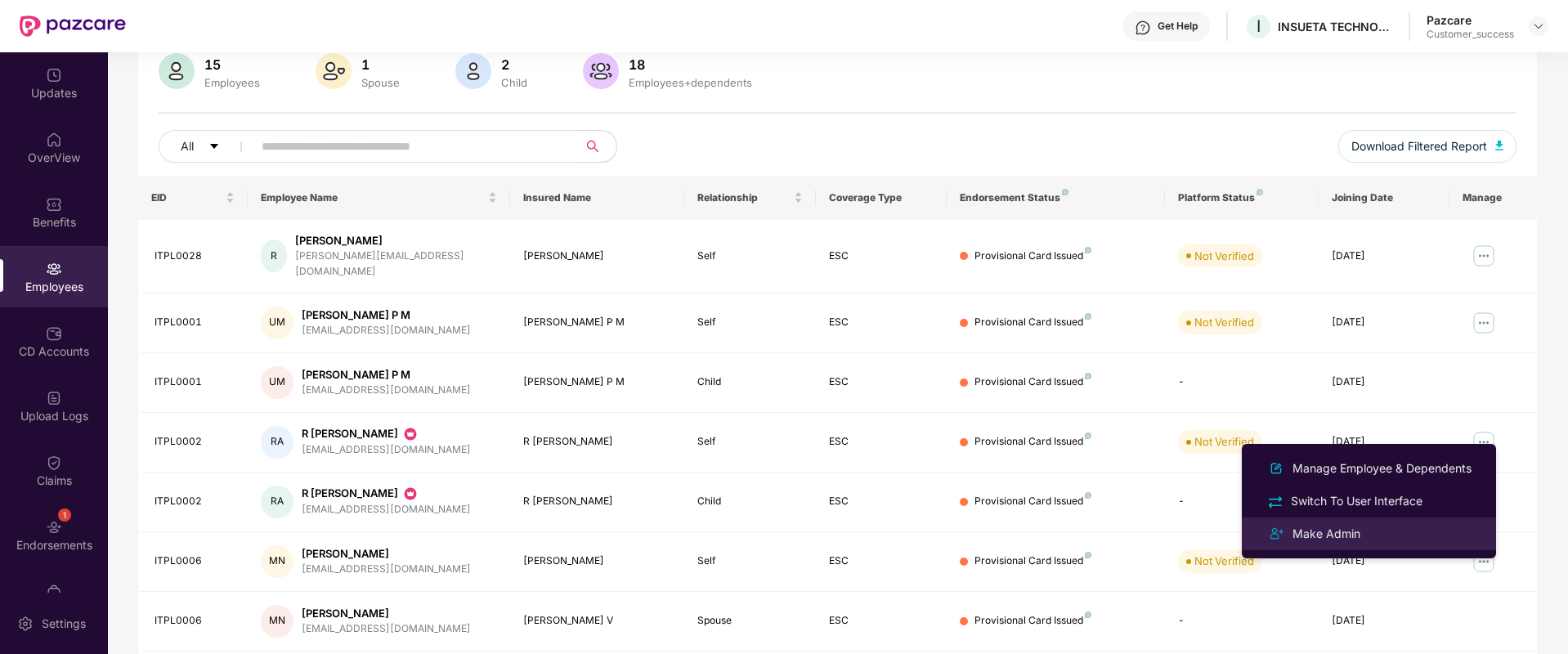
click at [1355, 534] on div "Make Admin" at bounding box center [1327, 534] width 75 height 18
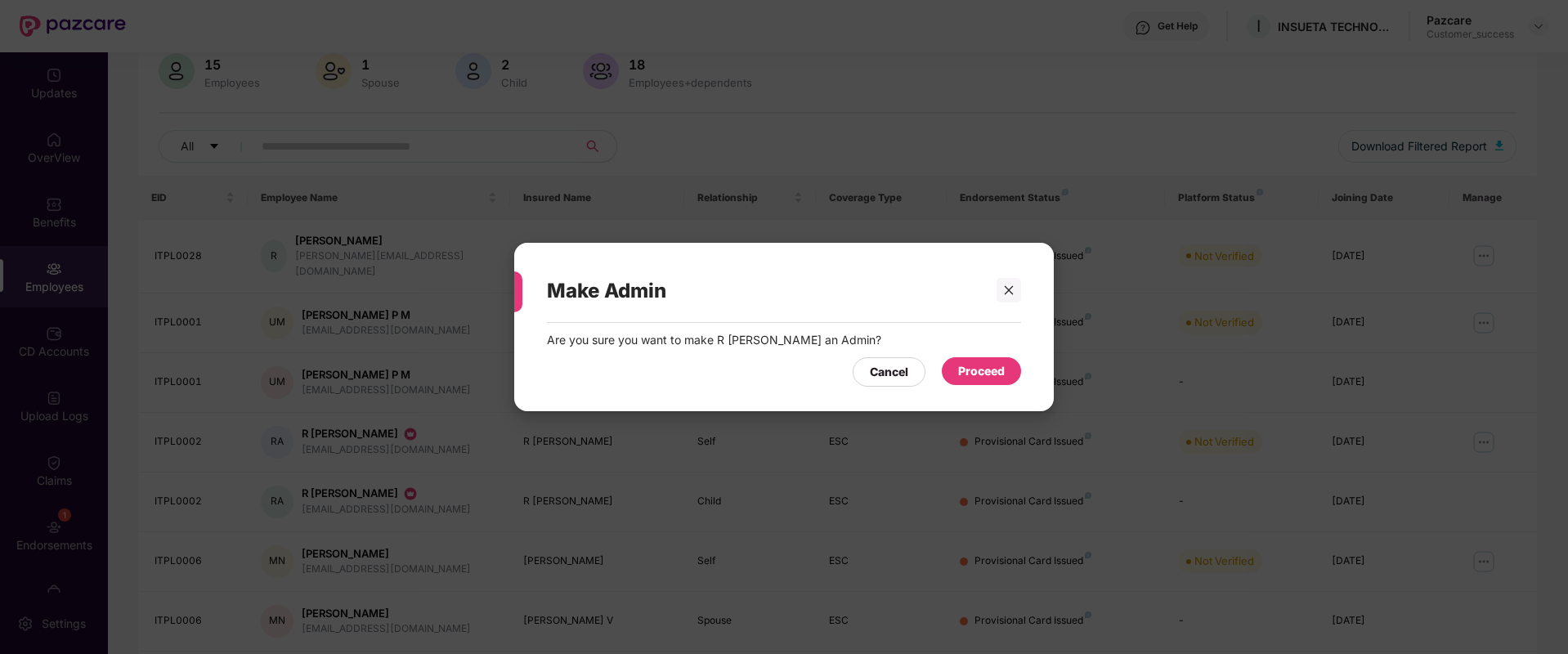
click at [986, 363] on div "Proceed" at bounding box center [982, 371] width 47 height 18
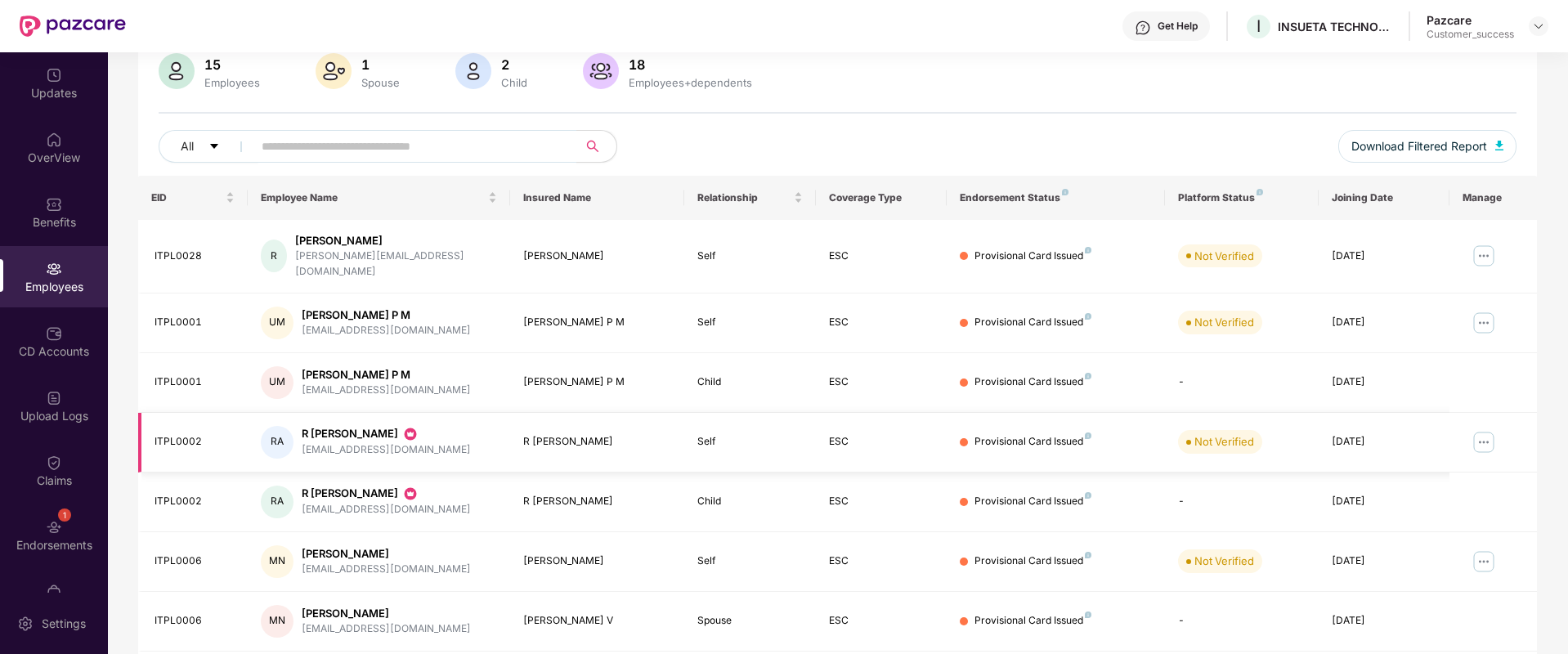
click at [1487, 429] on img at bounding box center [1484, 442] width 26 height 26
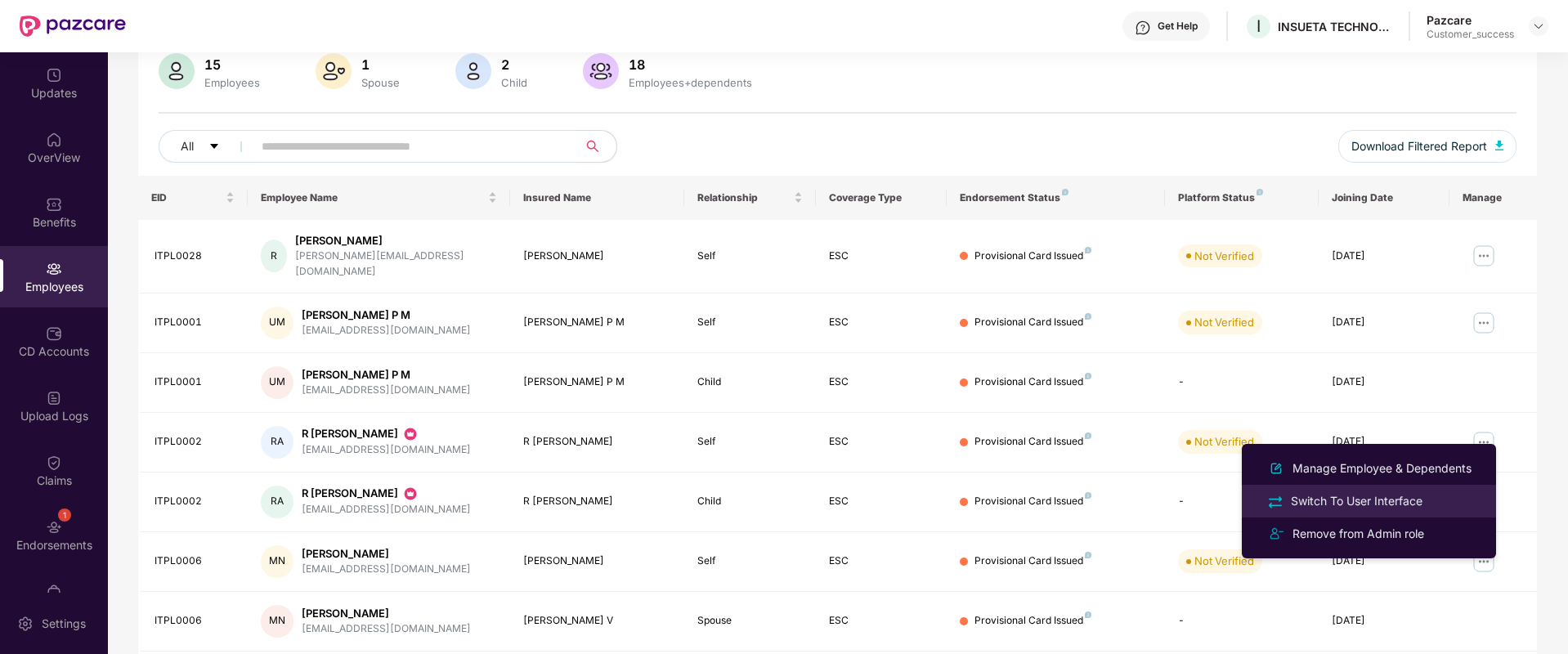
click at [1389, 484] on li "Switch To User Interface" at bounding box center [1369, 501] width 254 height 33
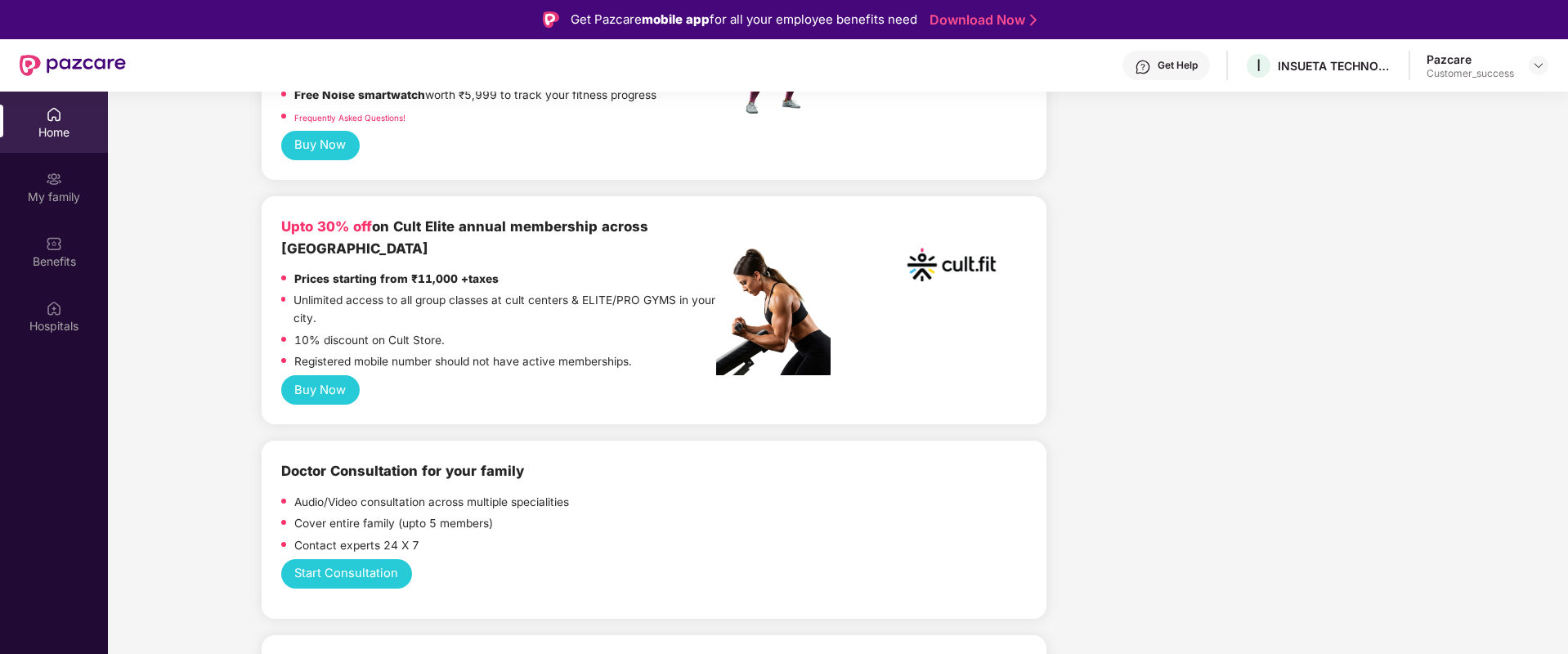
scroll to position [904, 0]
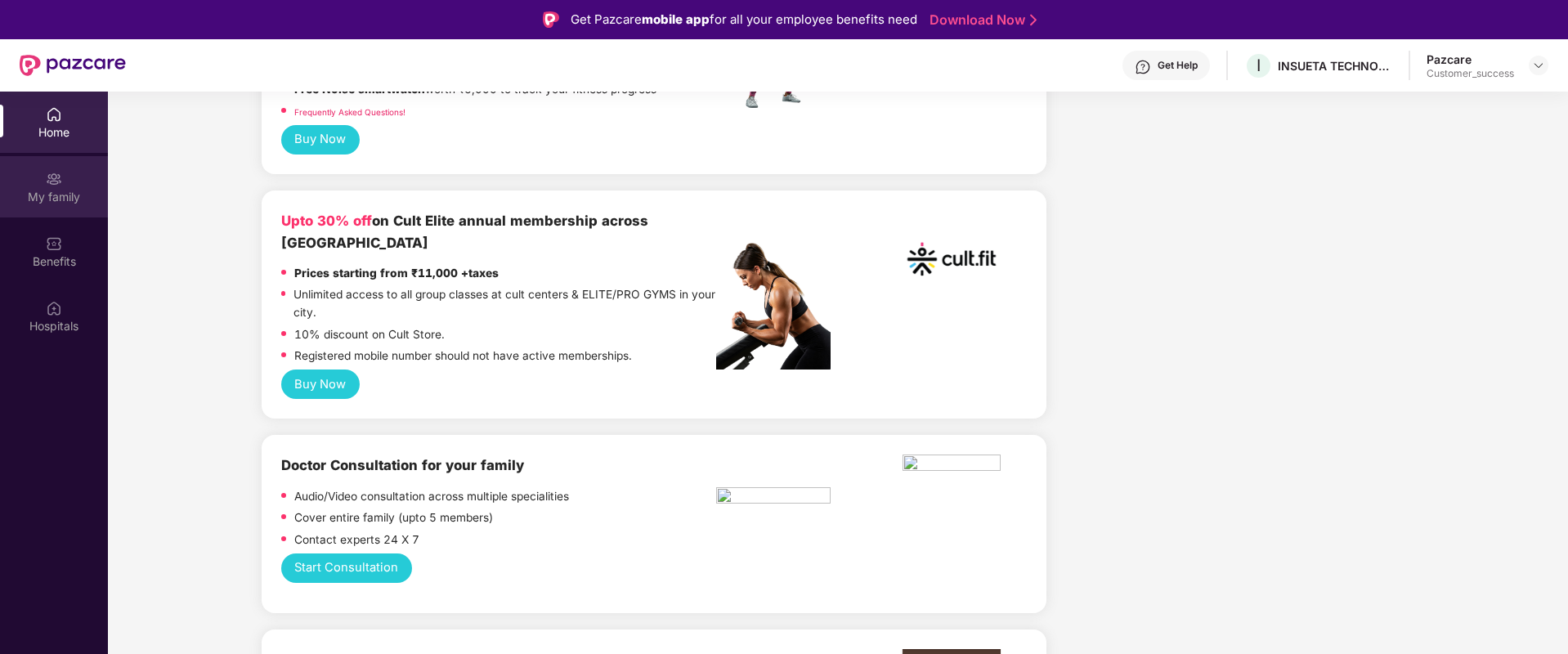
drag, startPoint x: 929, startPoint y: 382, endPoint x: 65, endPoint y: 204, distance: 882.1
click at [65, 204] on div "My family" at bounding box center [54, 186] width 108 height 62
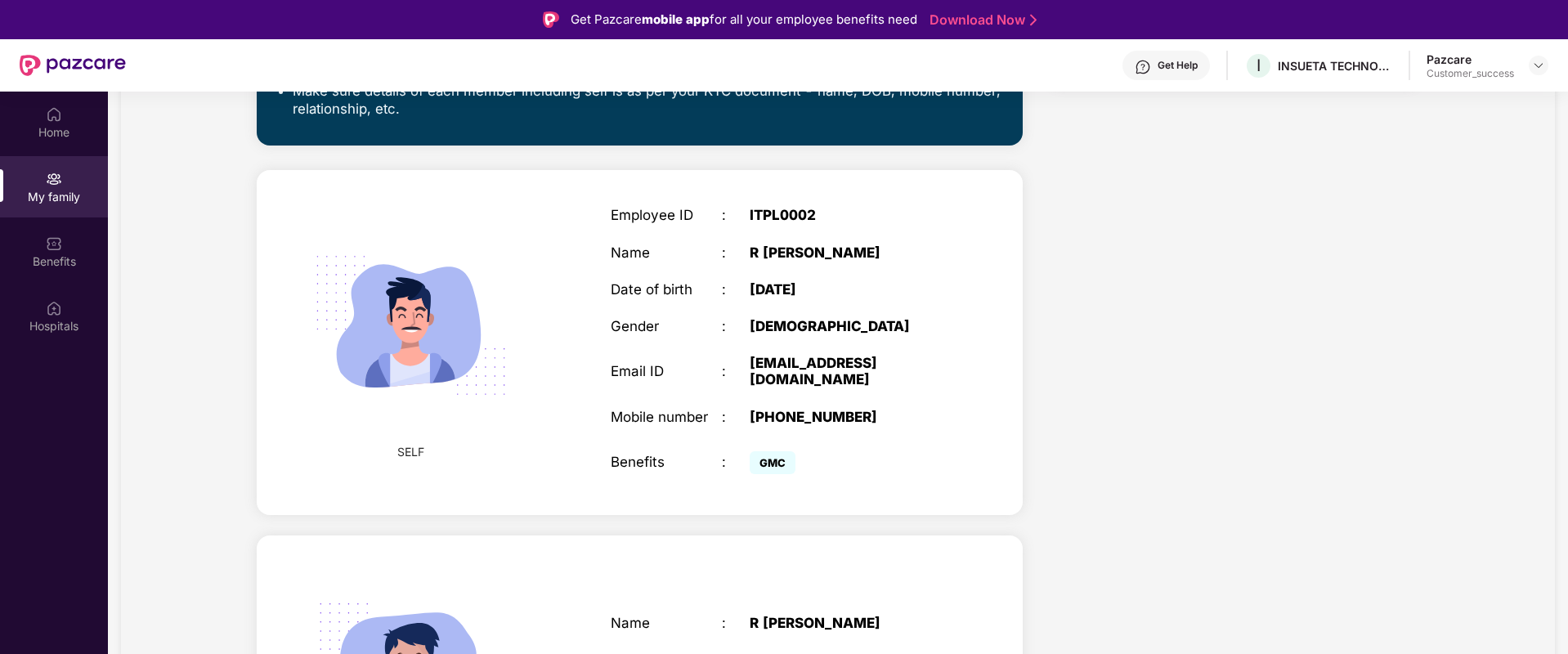
scroll to position [672, 0]
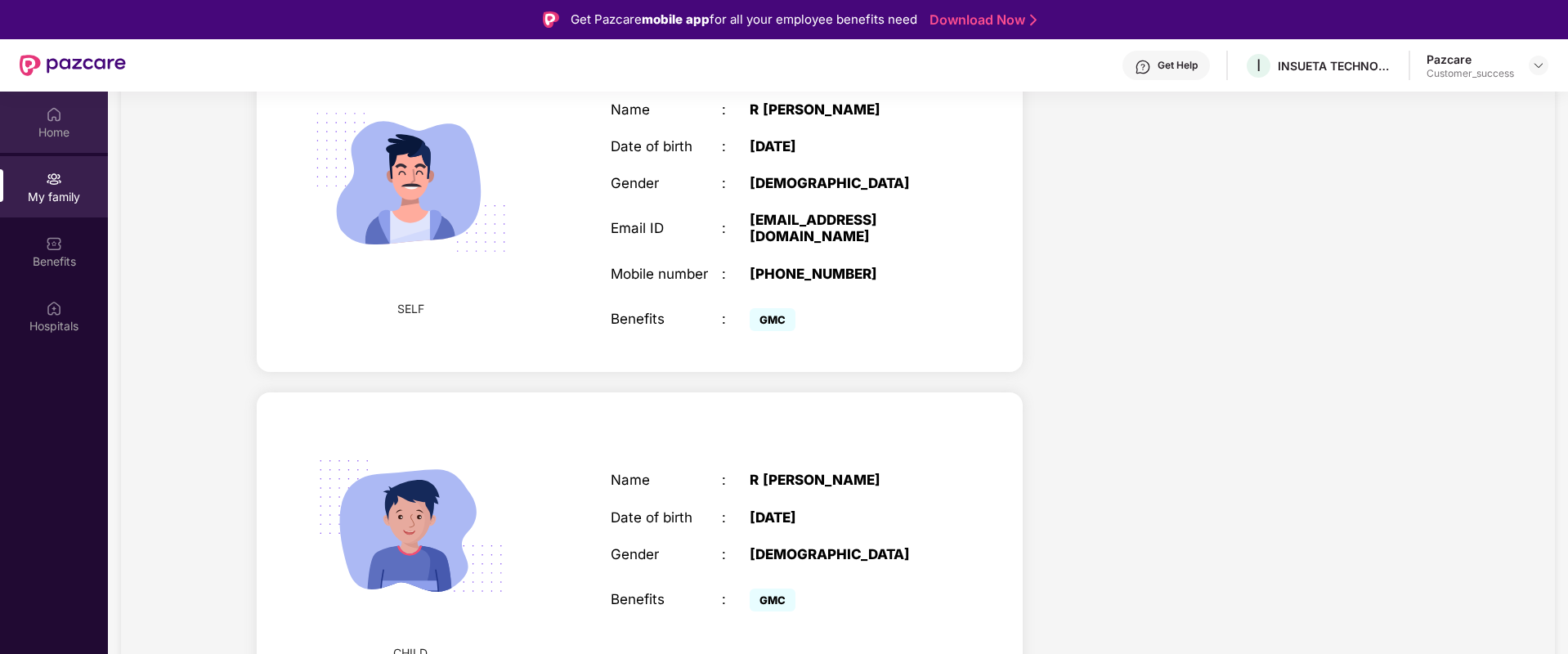
click at [58, 105] on div at bounding box center [54, 113] width 16 height 16
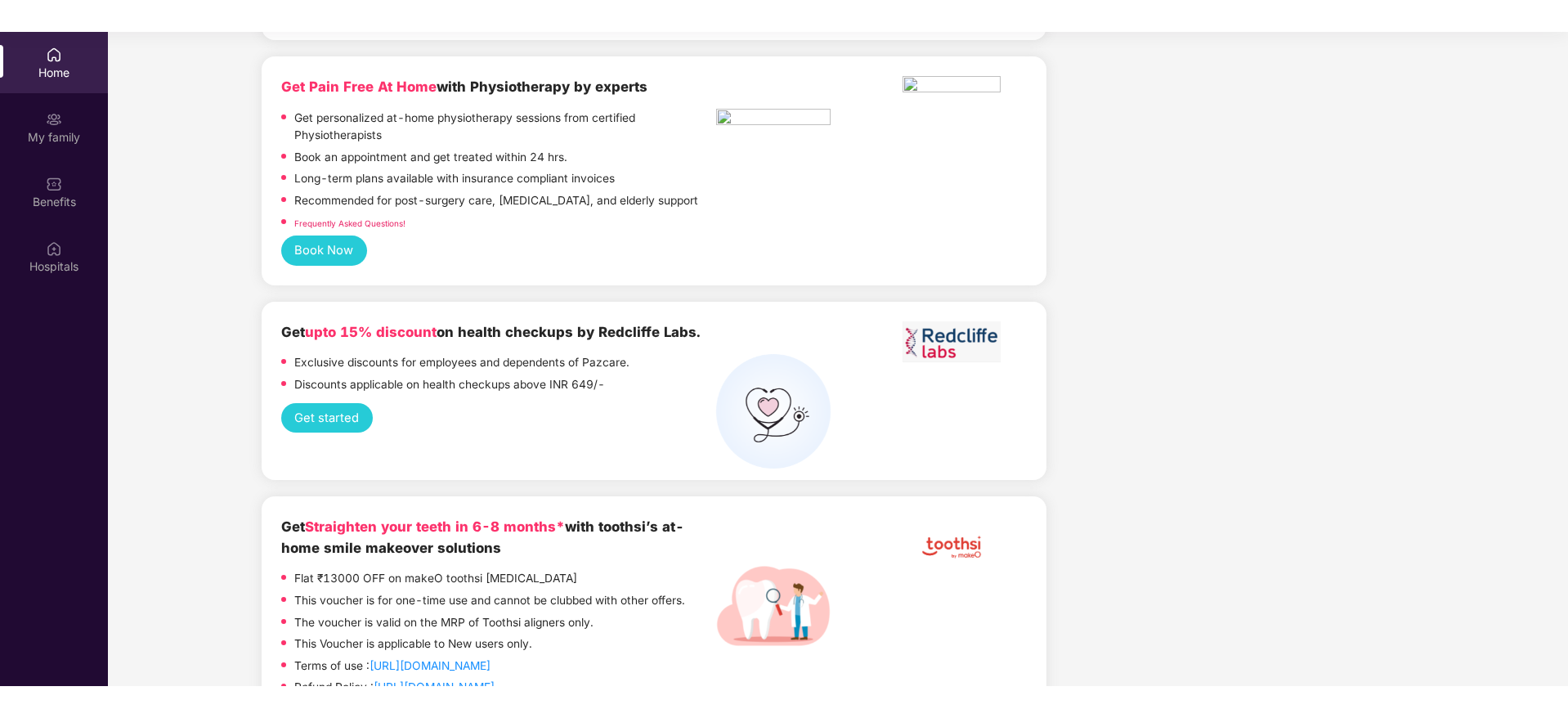
scroll to position [3193, 0]
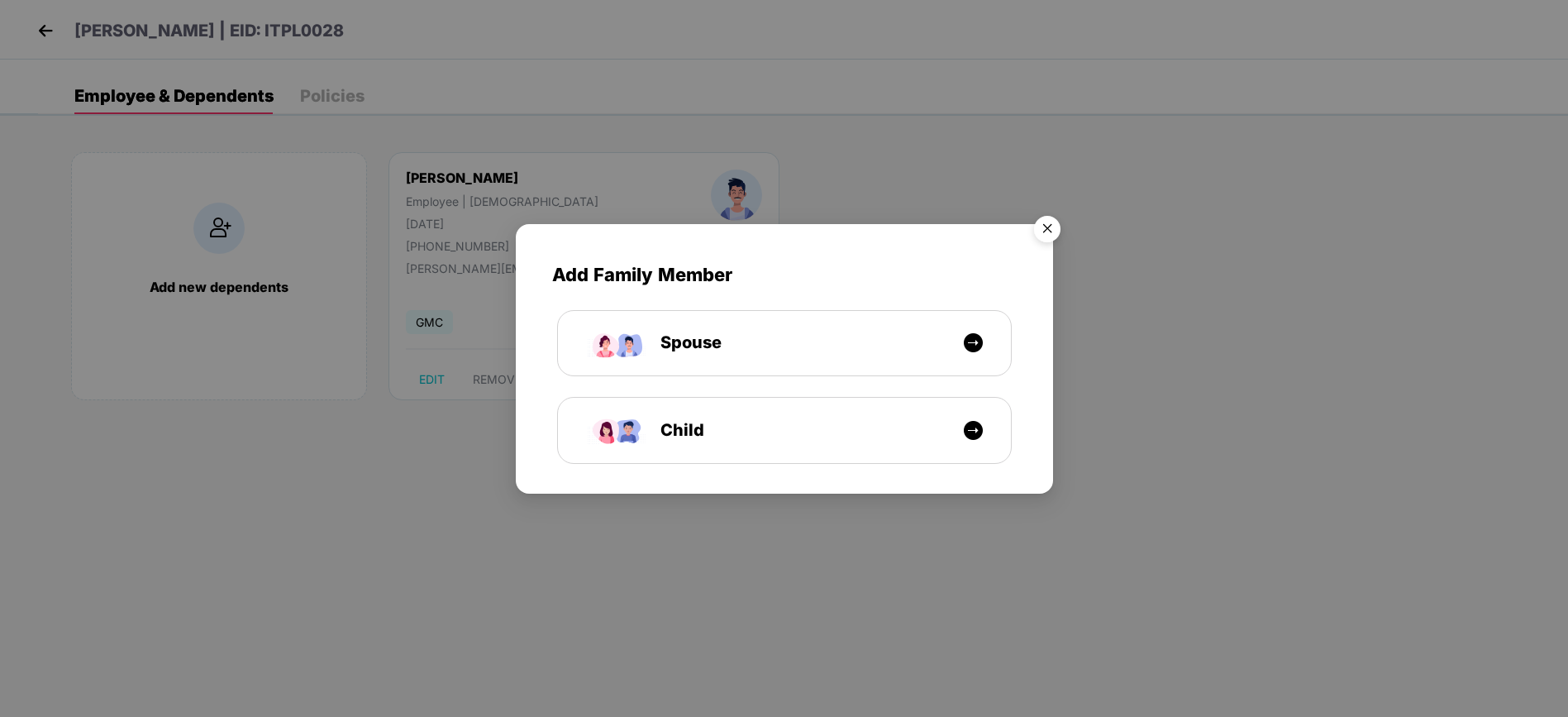
click at [1059, 225] on img "Close" at bounding box center [1047, 231] width 46 height 46
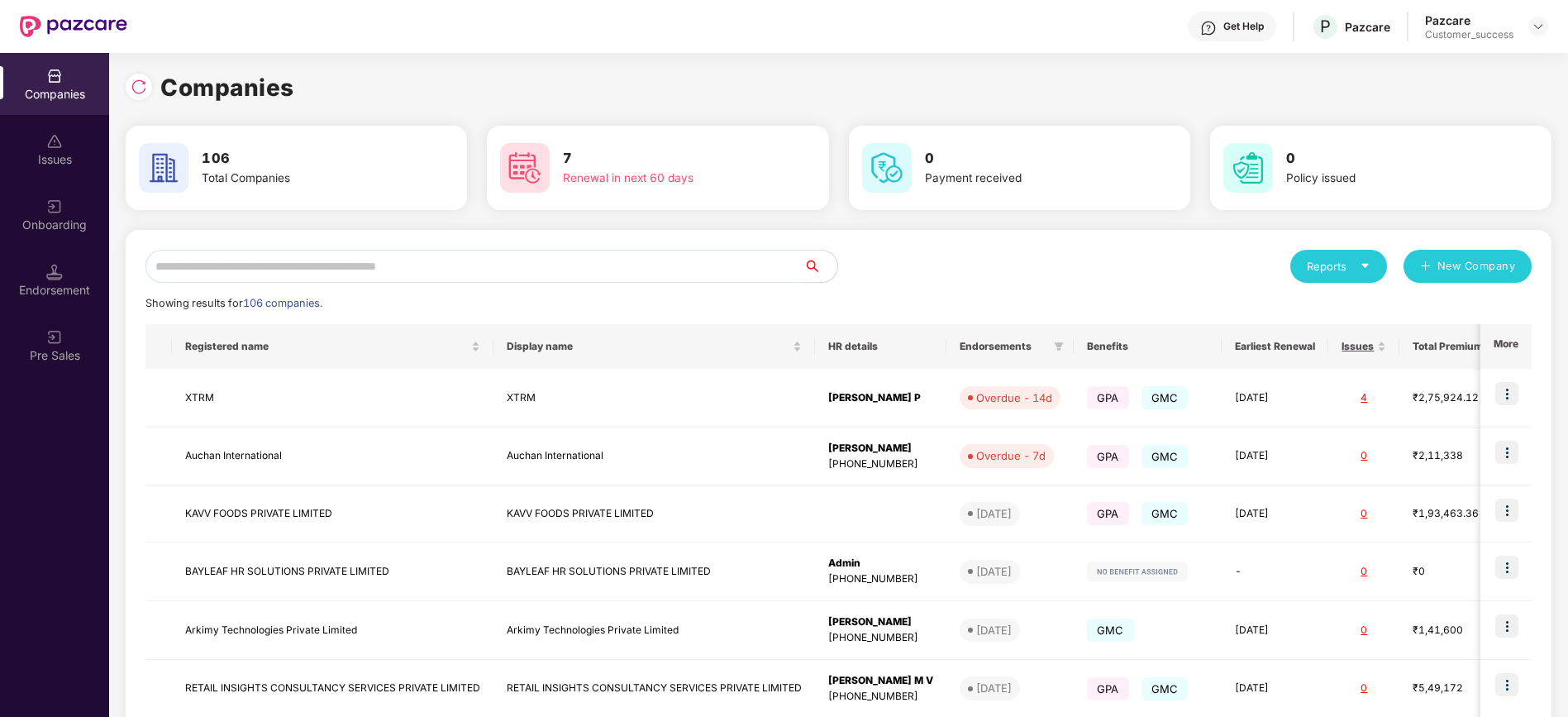
click at [244, 267] on input "text" at bounding box center [475, 266] width 659 height 33
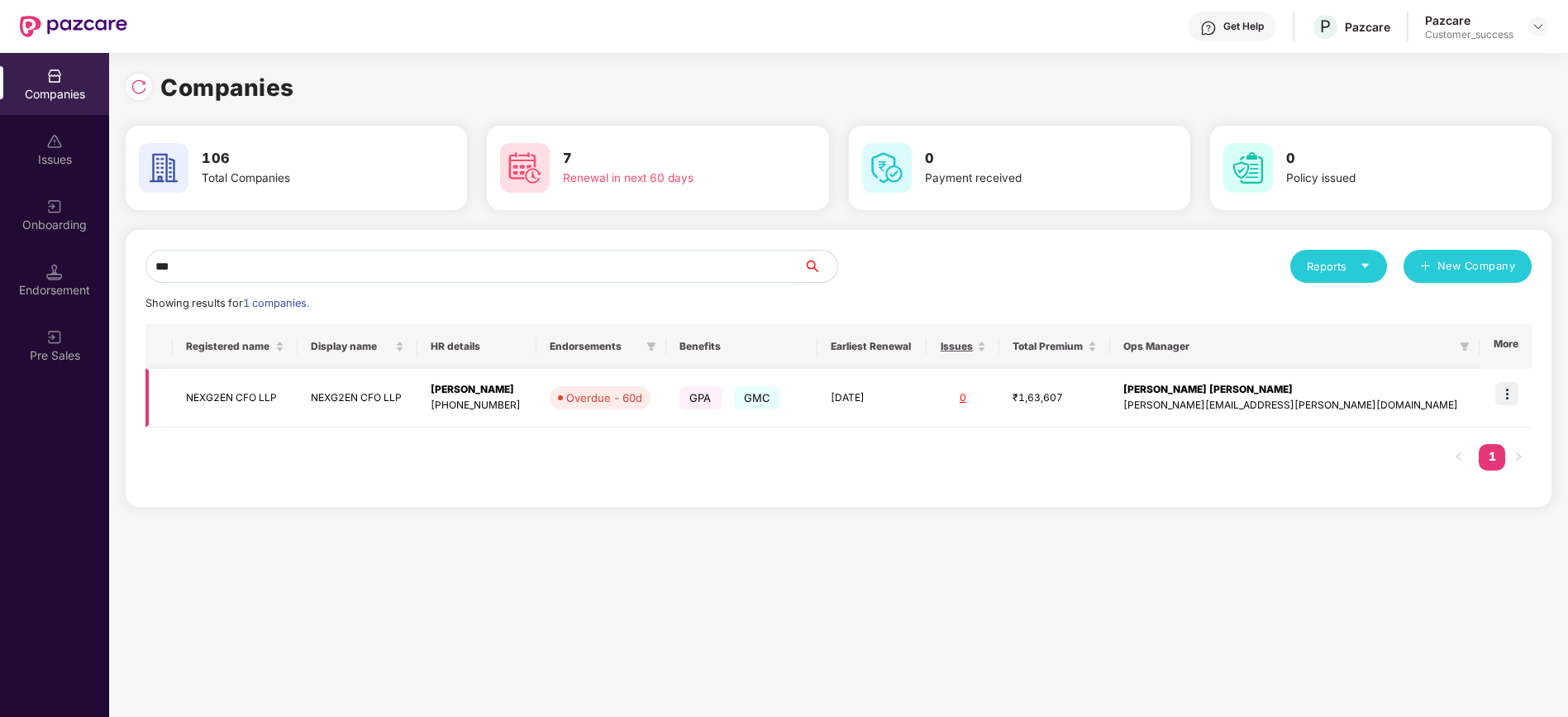
type input "***"
click at [1489, 402] on td at bounding box center [1505, 398] width 52 height 59
click at [1510, 391] on img at bounding box center [1507, 394] width 23 height 23
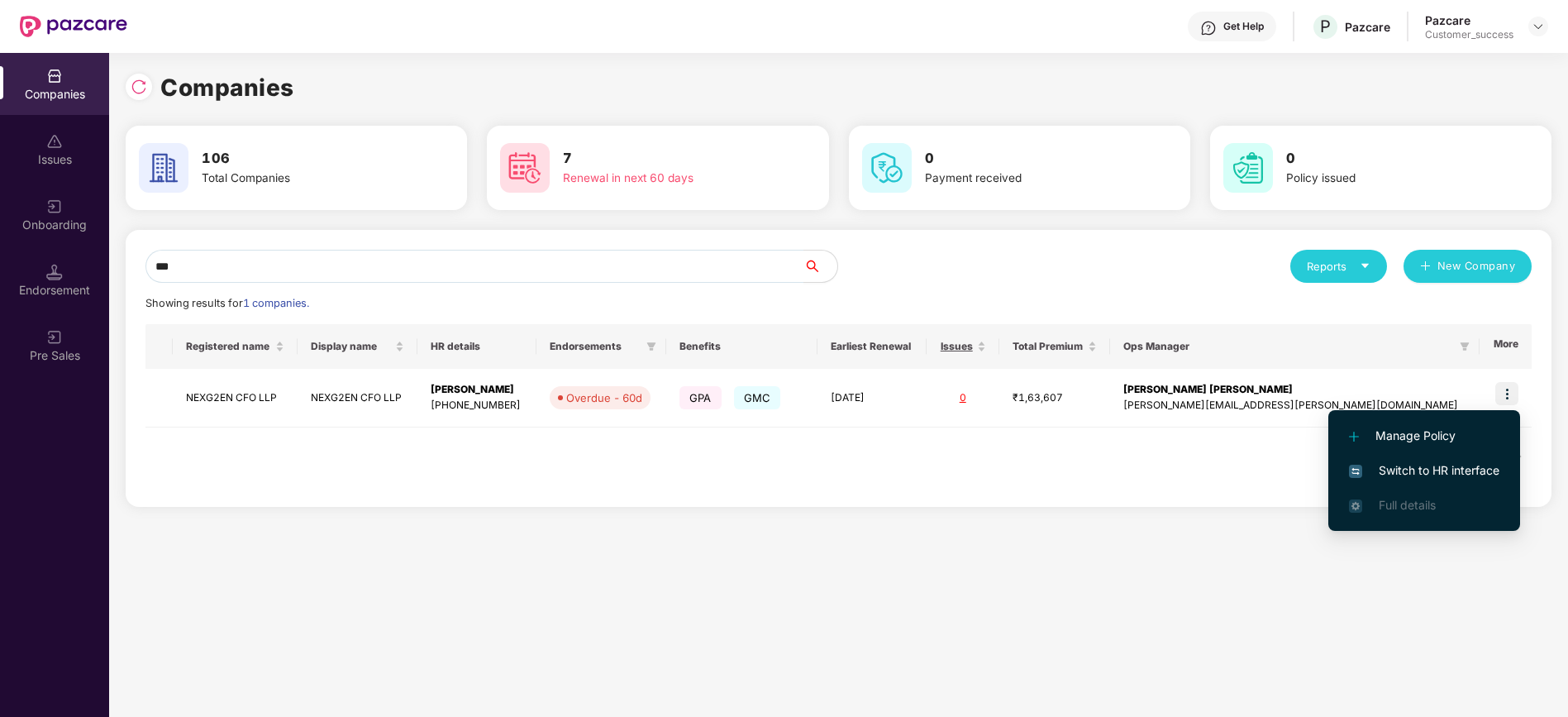
click at [1443, 476] on span "Switch to HR interface" at bounding box center [1424, 470] width 151 height 18
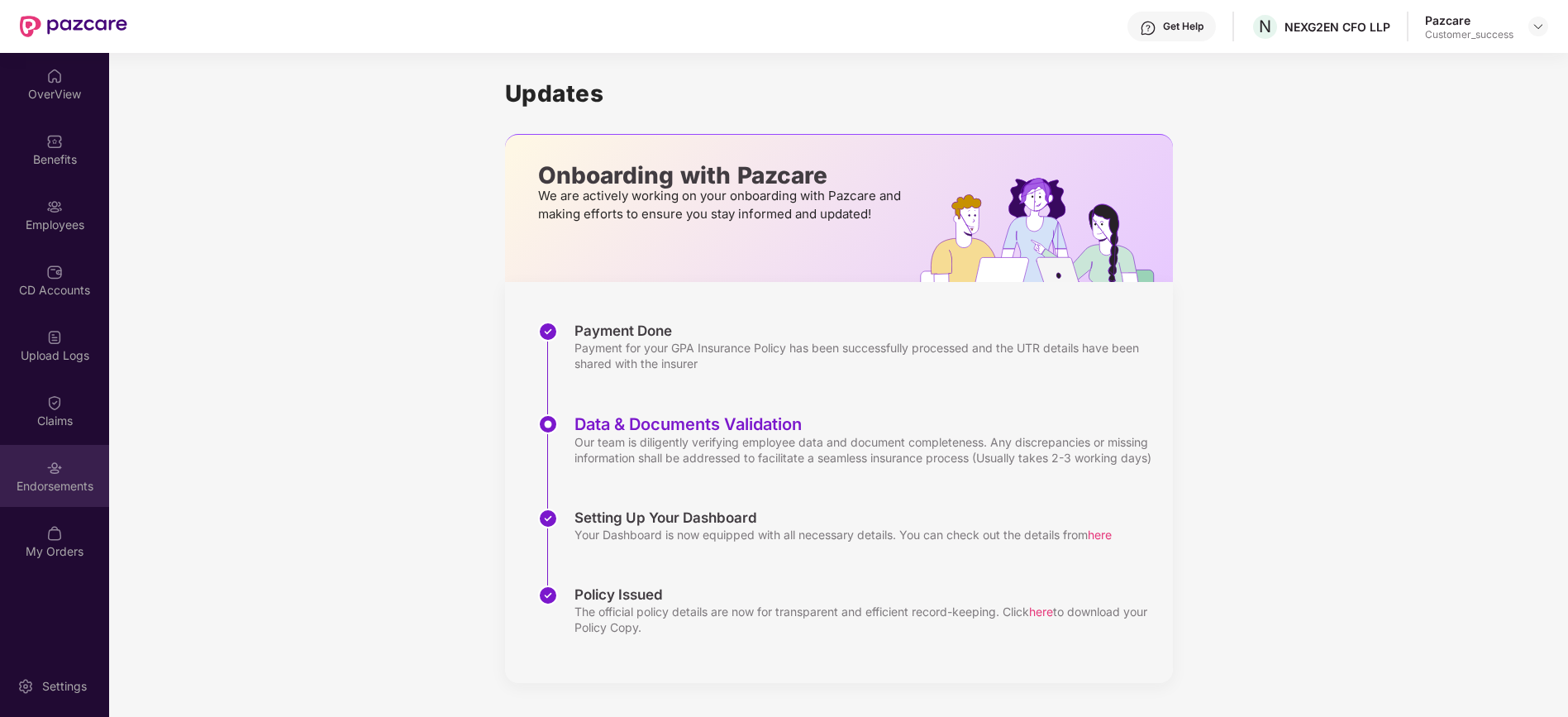
click at [81, 480] on div "Endorsements" at bounding box center [54, 486] width 109 height 17
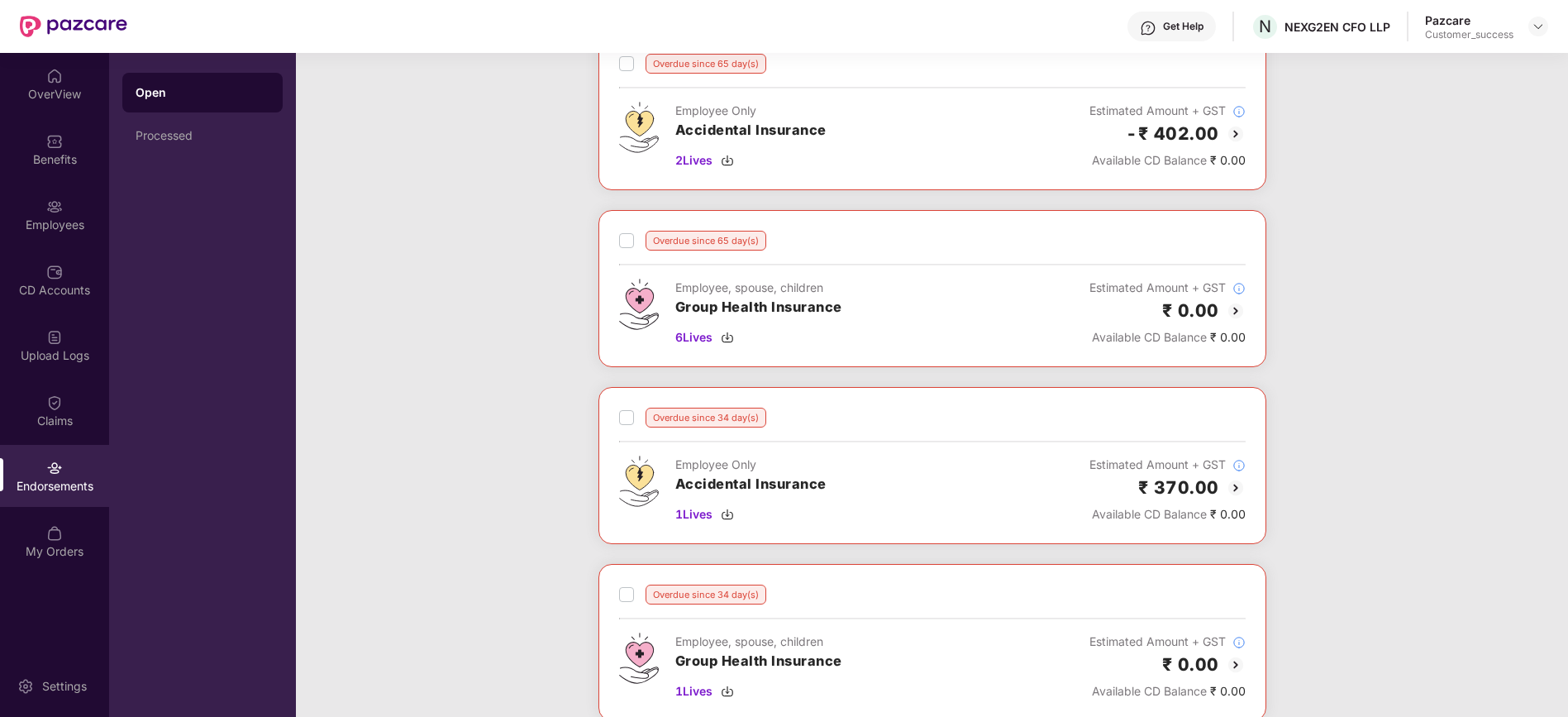
scroll to position [300, 0]
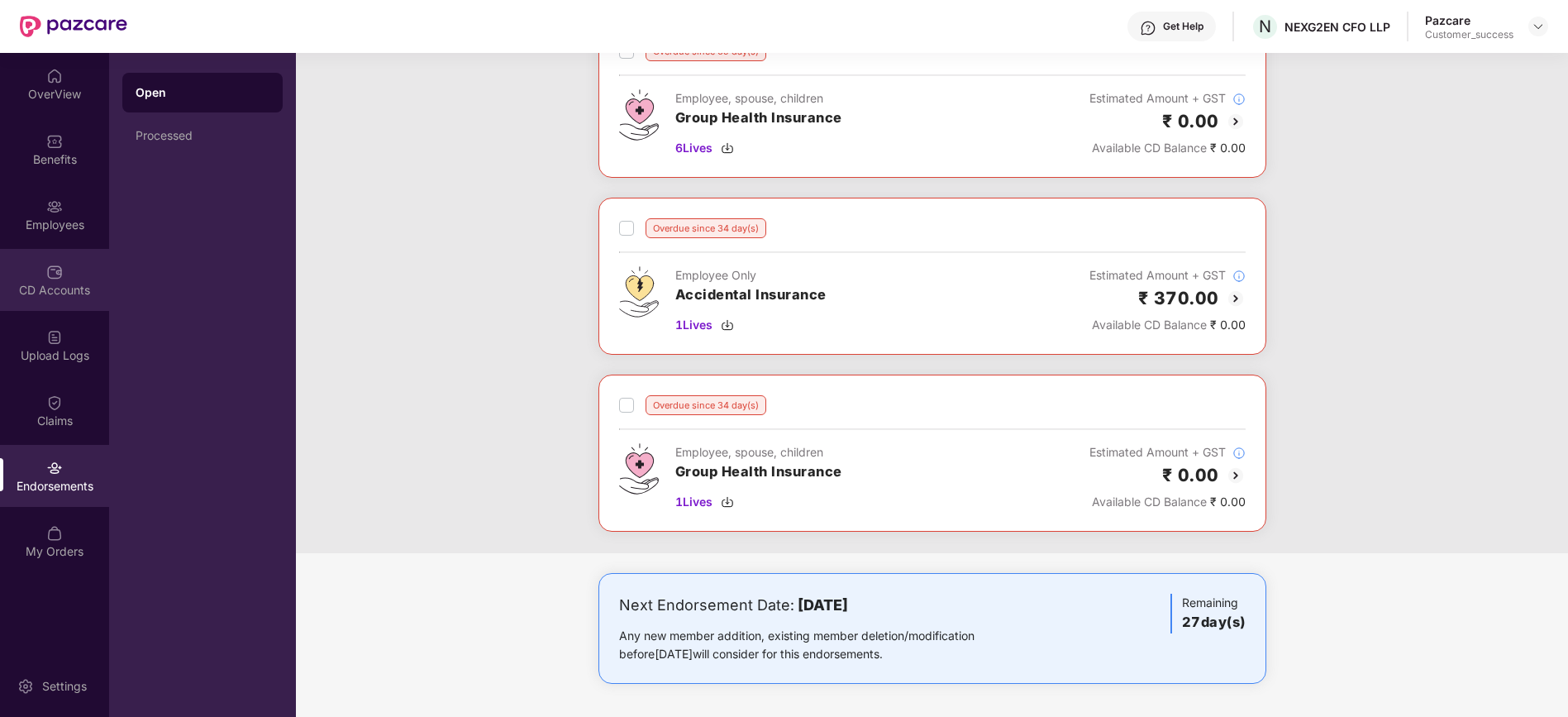
click at [44, 273] on div "CD Accounts" at bounding box center [54, 280] width 109 height 62
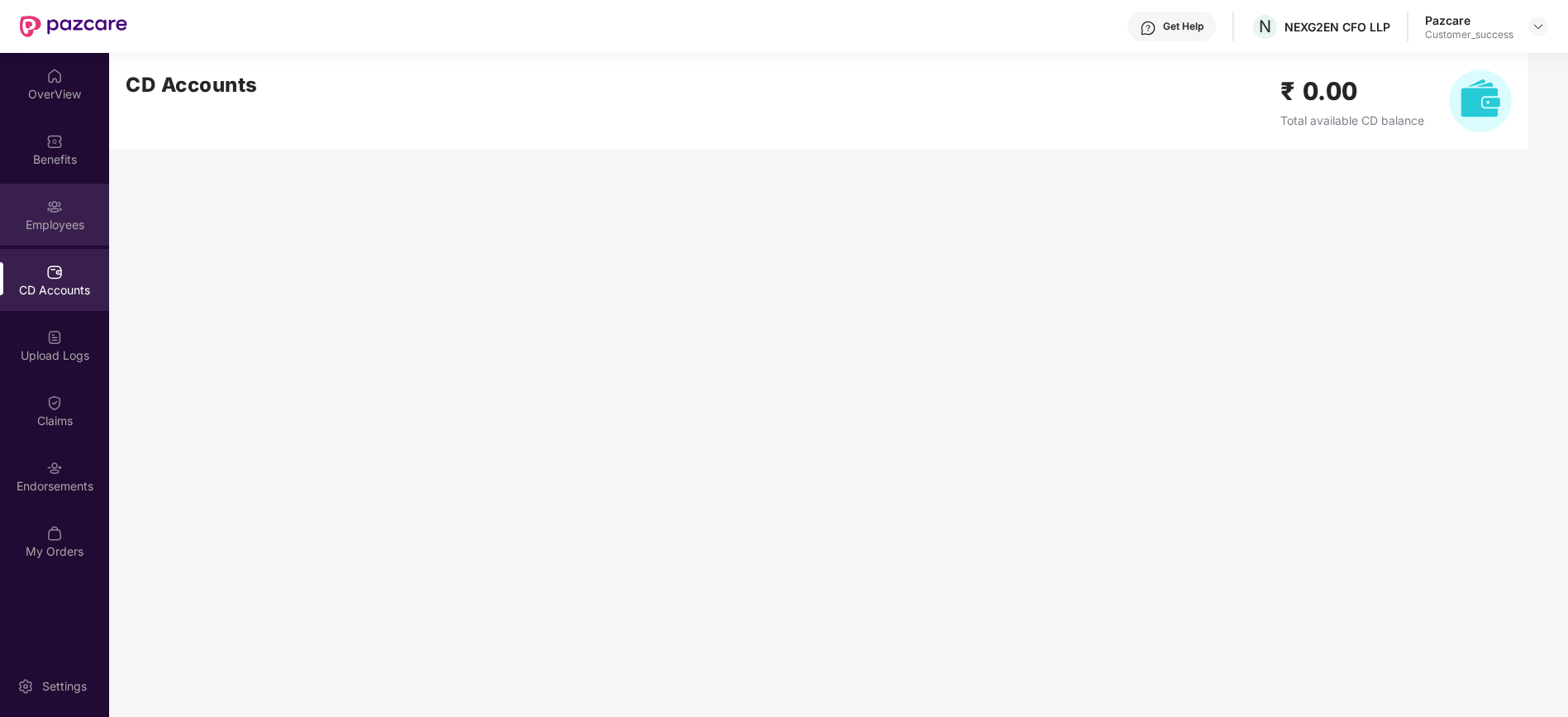
click at [39, 231] on div "Employees" at bounding box center [54, 224] width 109 height 17
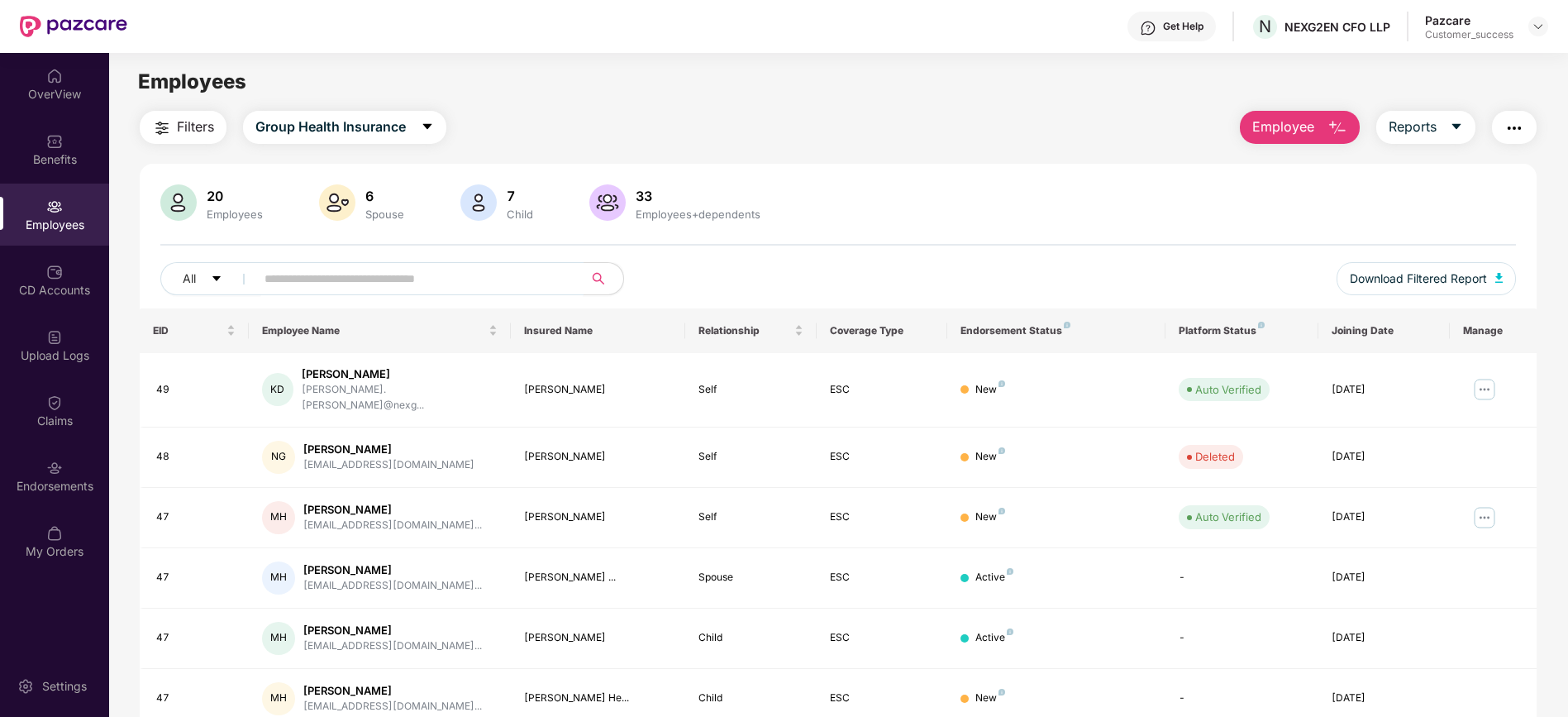
click at [298, 286] on input "text" at bounding box center [413, 279] width 297 height 25
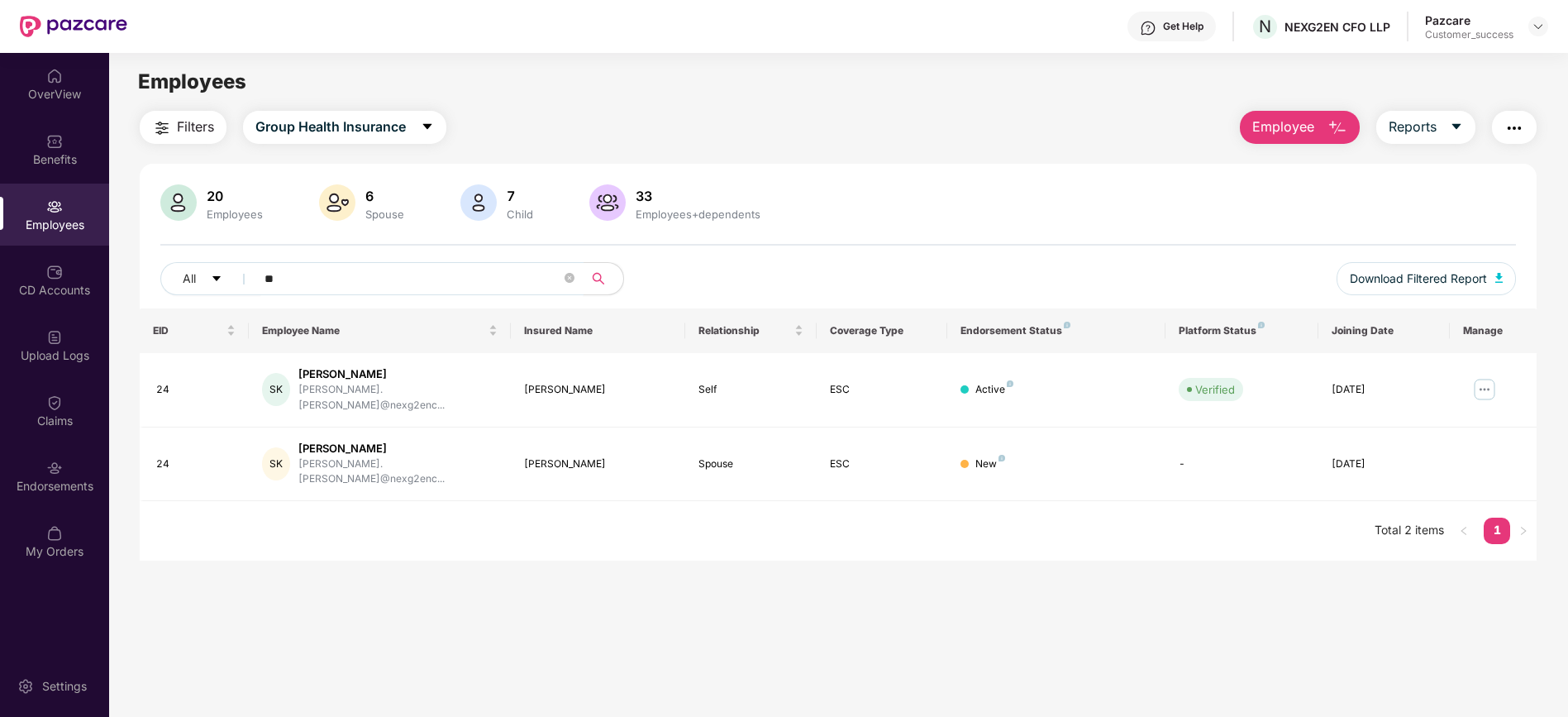
type input "**"
click at [45, 136] on div "Benefits" at bounding box center [54, 149] width 109 height 62
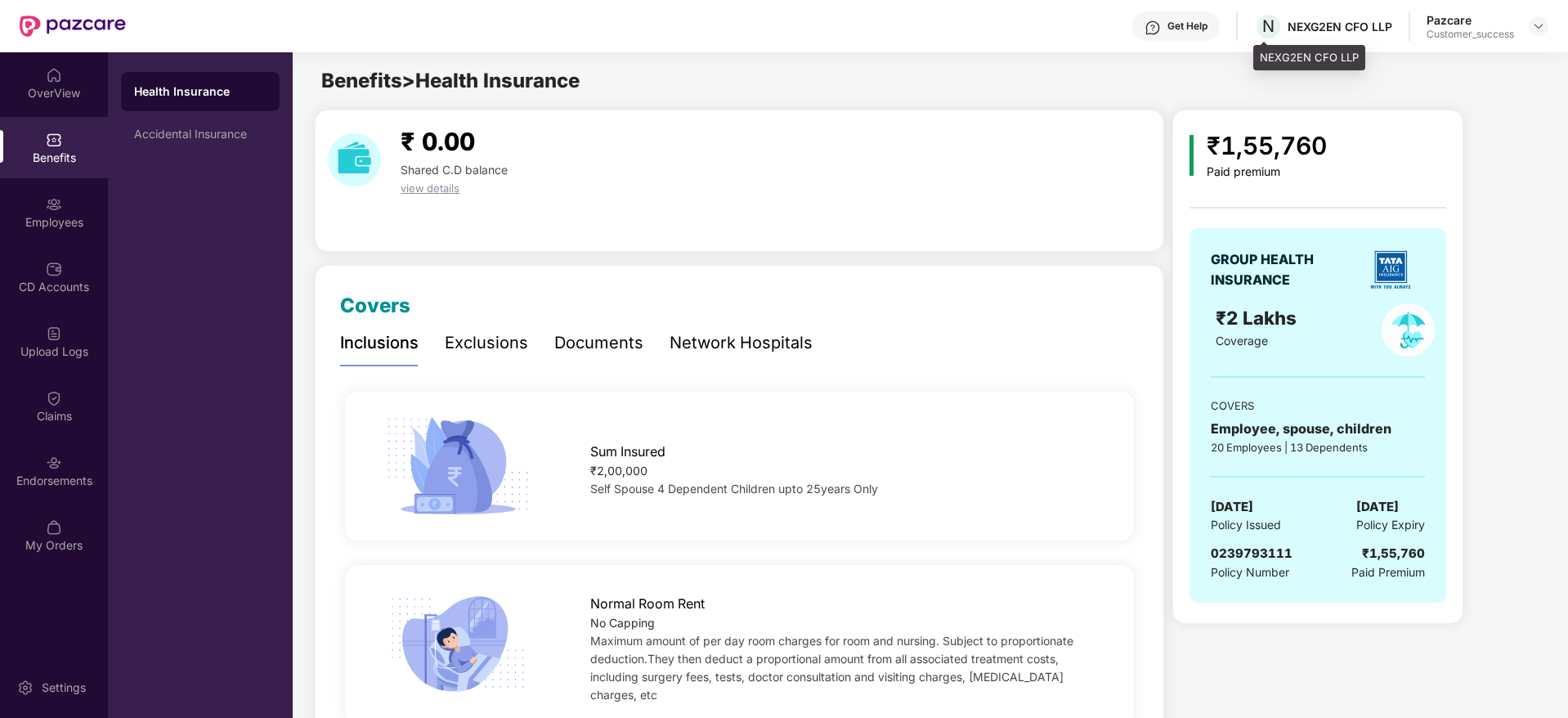
click at [1316, 24] on div "NEXG2EN CFO LLP" at bounding box center [1340, 27] width 105 height 16
copy div "NEXG2EN CFO LLP"
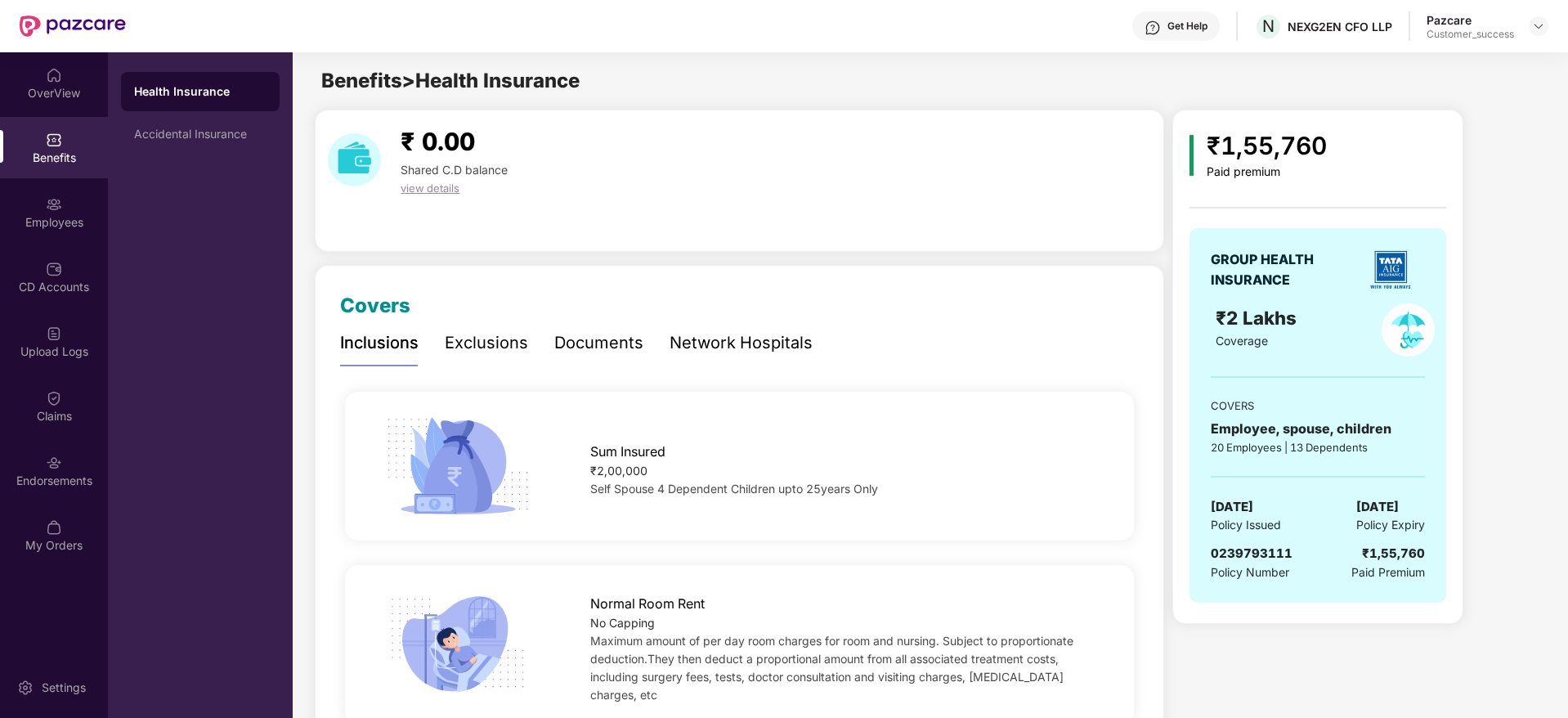
click at [1245, 551] on span "0239793111" at bounding box center [1252, 553] width 81 height 16
copy span "0239793111"
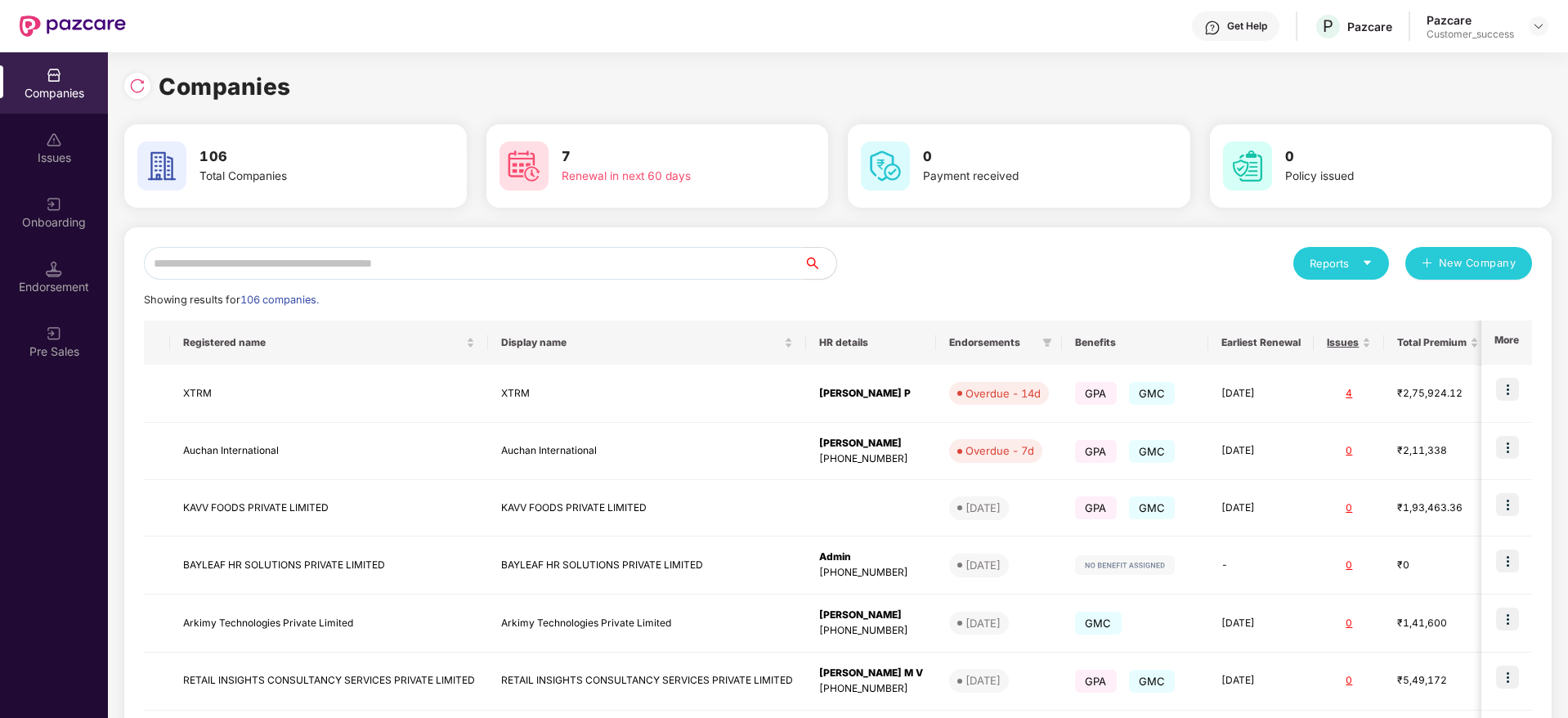
click at [233, 263] on input "text" at bounding box center [473, 264] width 660 height 33
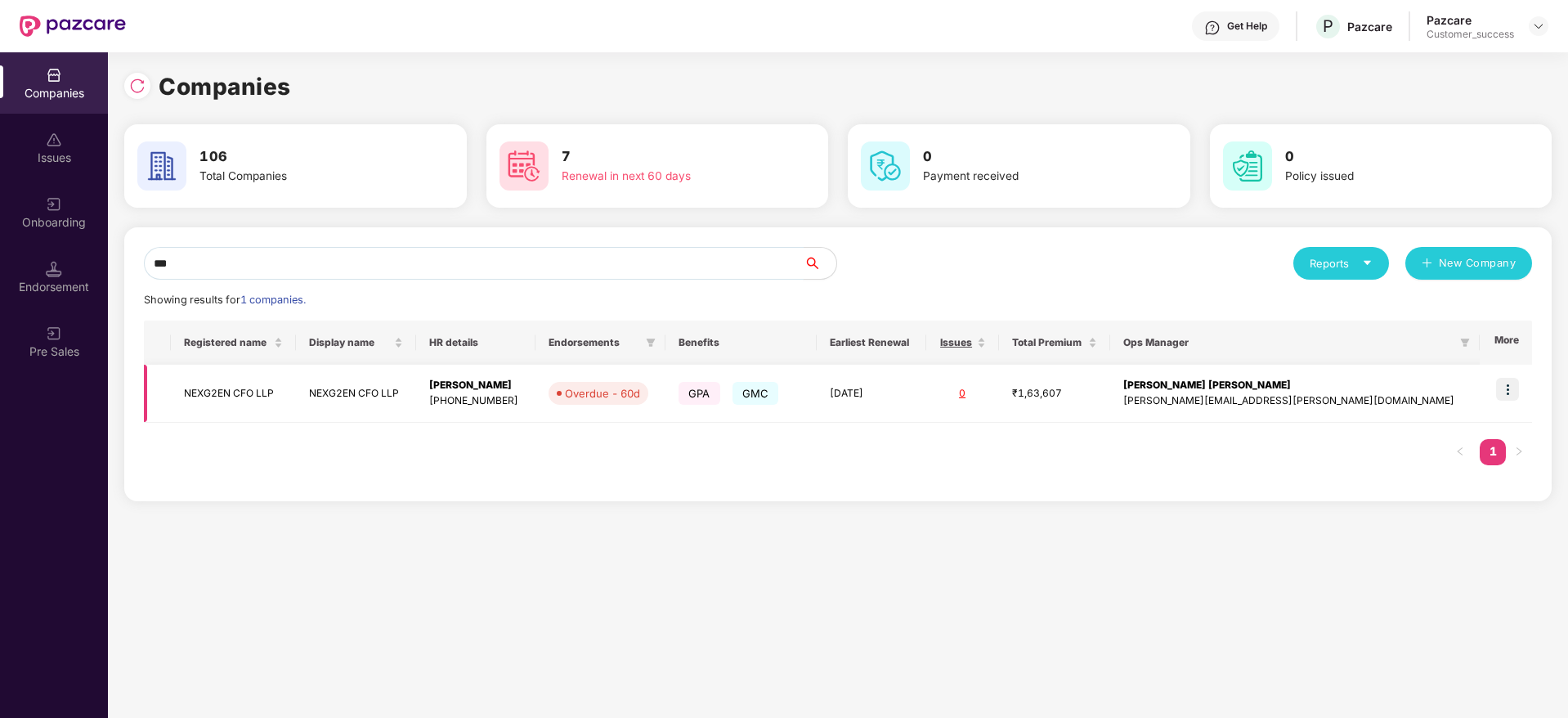
type input "***"
click at [241, 403] on td "NEXG2EN CFO LLP" at bounding box center [233, 394] width 125 height 58
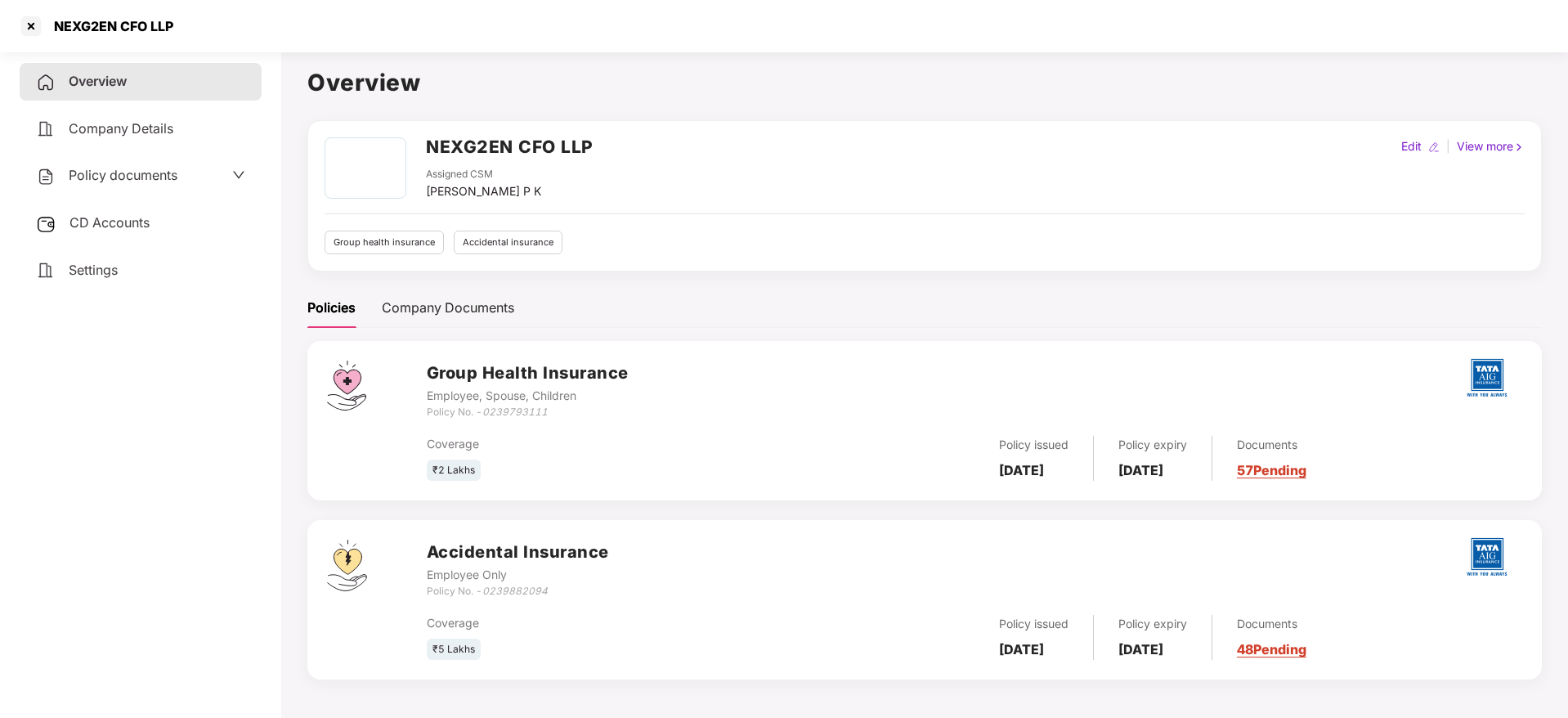
click at [156, 171] on span "Policy documents" at bounding box center [122, 174] width 108 height 16
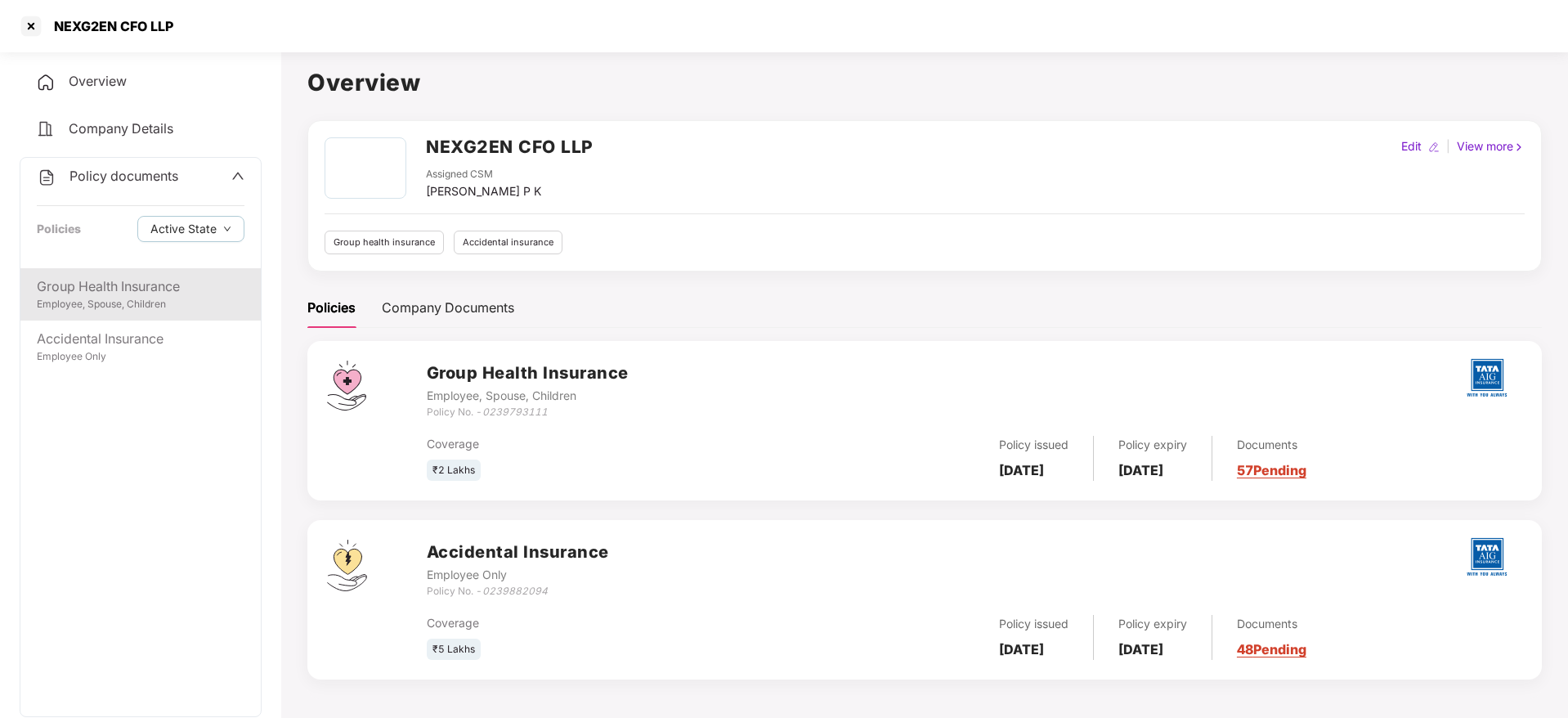
click at [145, 290] on div "Group Health Insurance" at bounding box center [140, 287] width 208 height 21
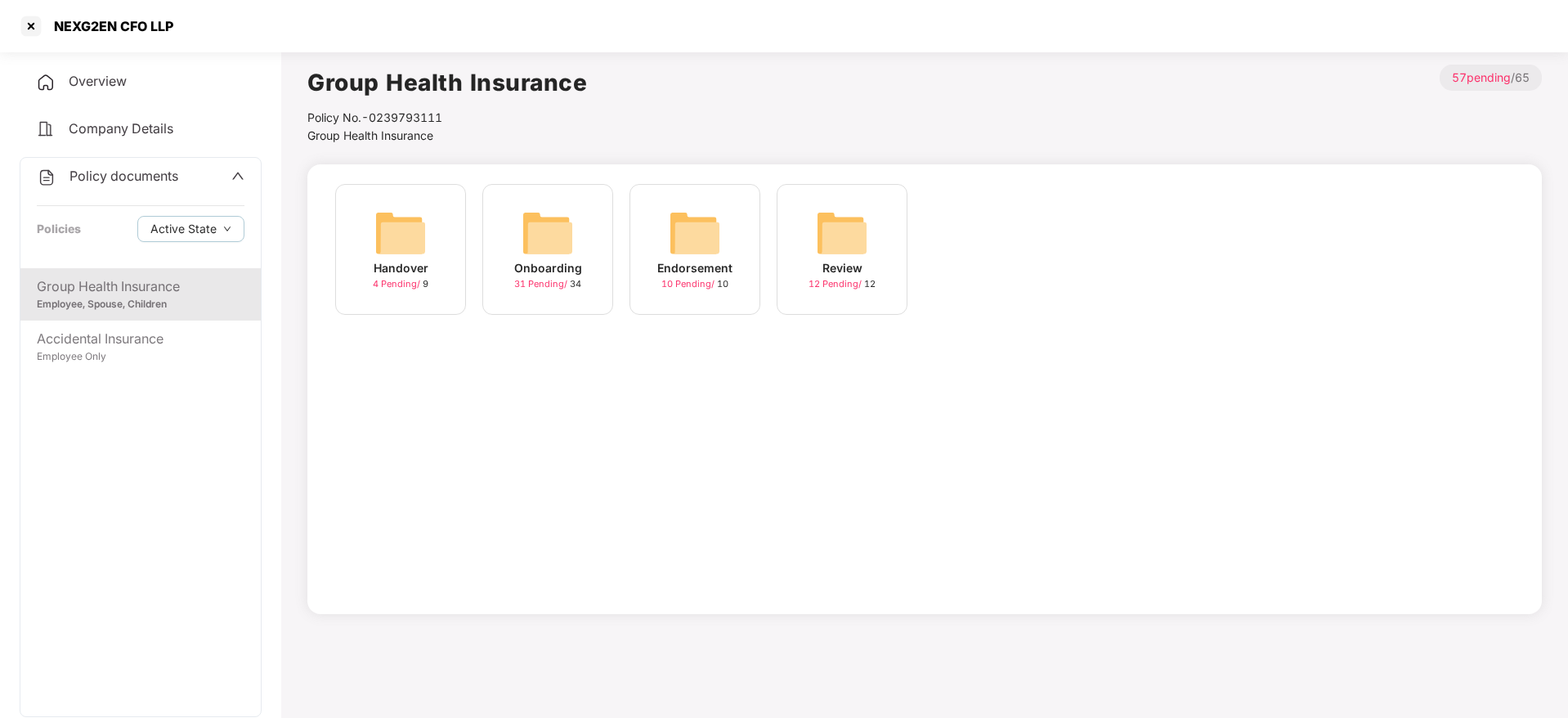
click at [491, 237] on div "Onboarding 31 Pending / 34" at bounding box center [548, 249] width 131 height 131
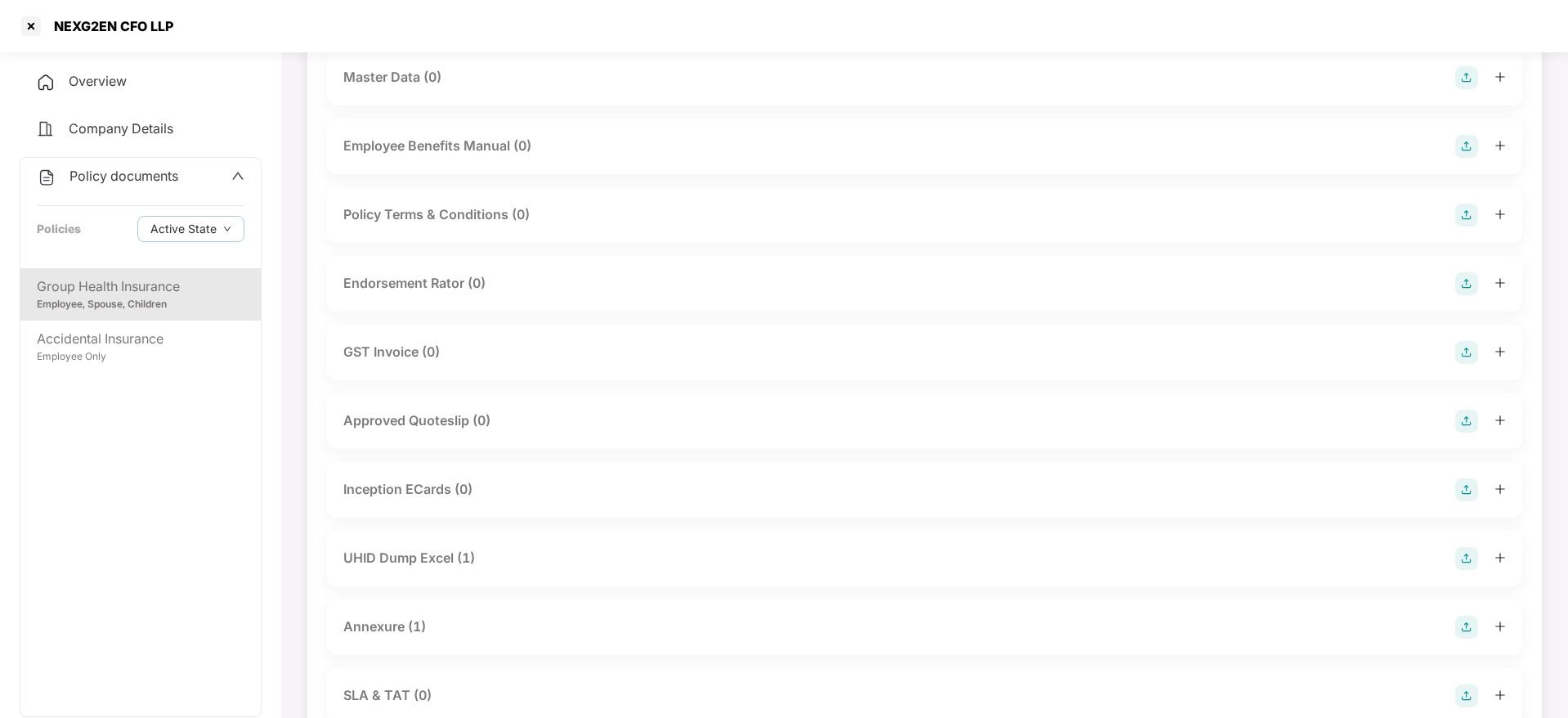
scroll to position [345, 0]
click at [43, 28] on div at bounding box center [31, 26] width 26 height 26
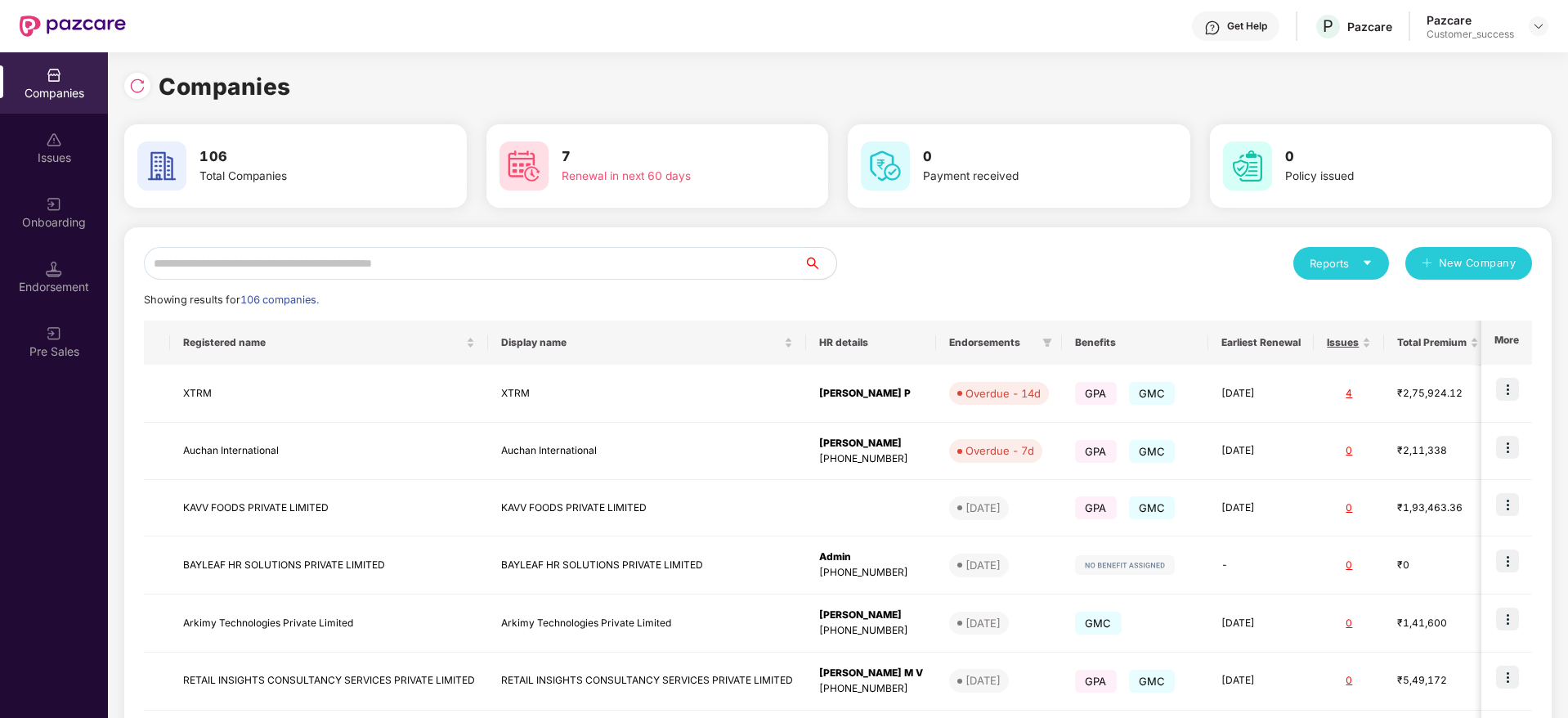
click at [265, 247] on input "text" at bounding box center [473, 264] width 660 height 33
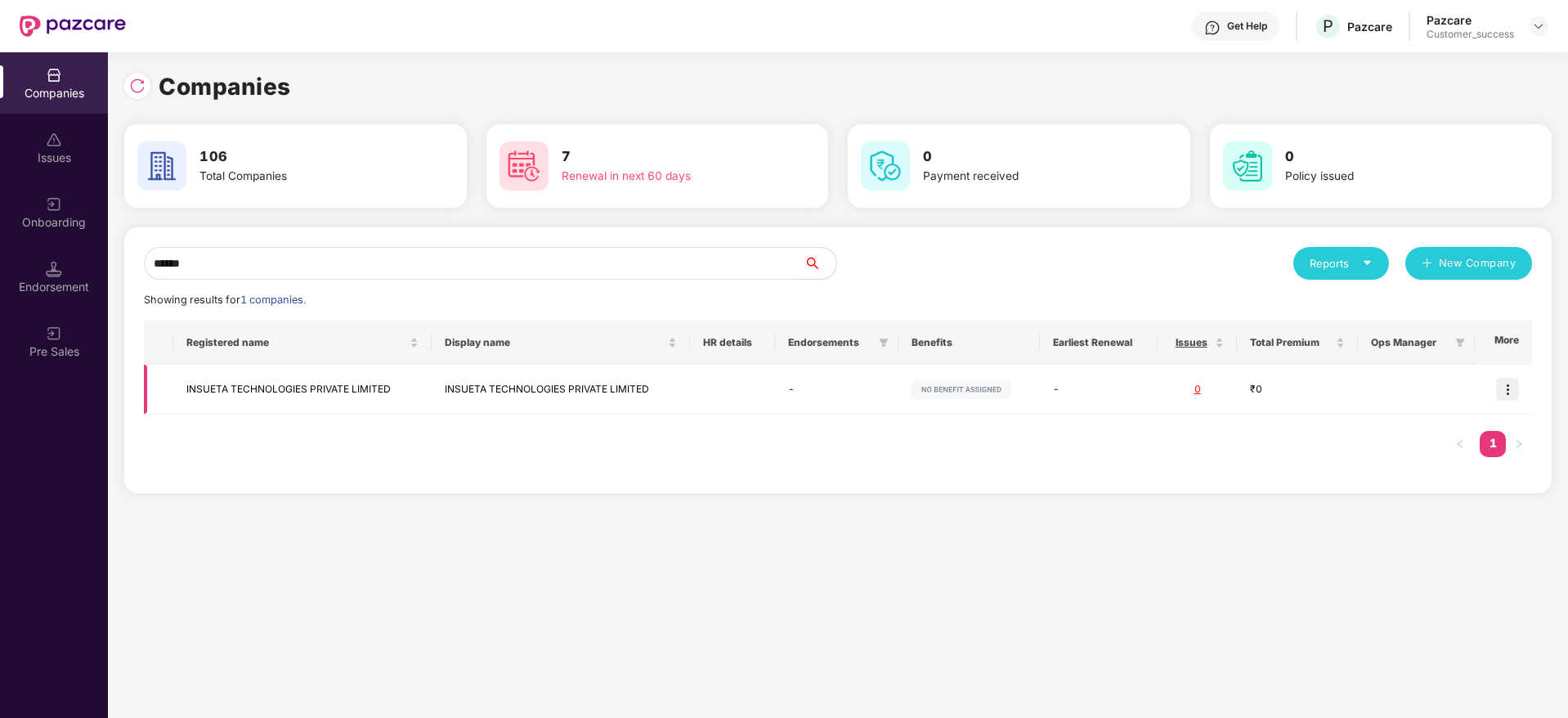
type input "******"
click at [1503, 385] on img at bounding box center [1507, 389] width 23 height 23
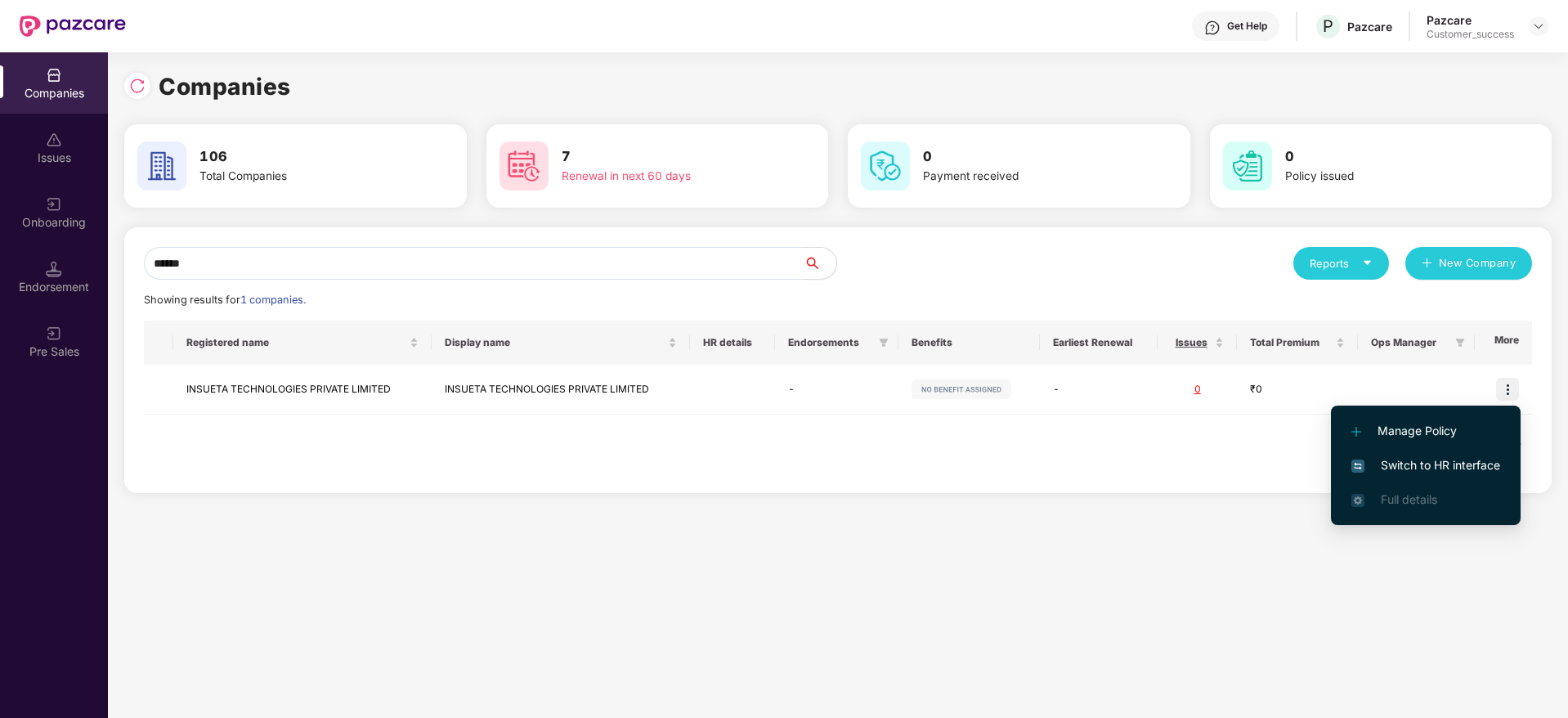
click at [1433, 467] on span "Switch to HR interface" at bounding box center [1426, 465] width 149 height 18
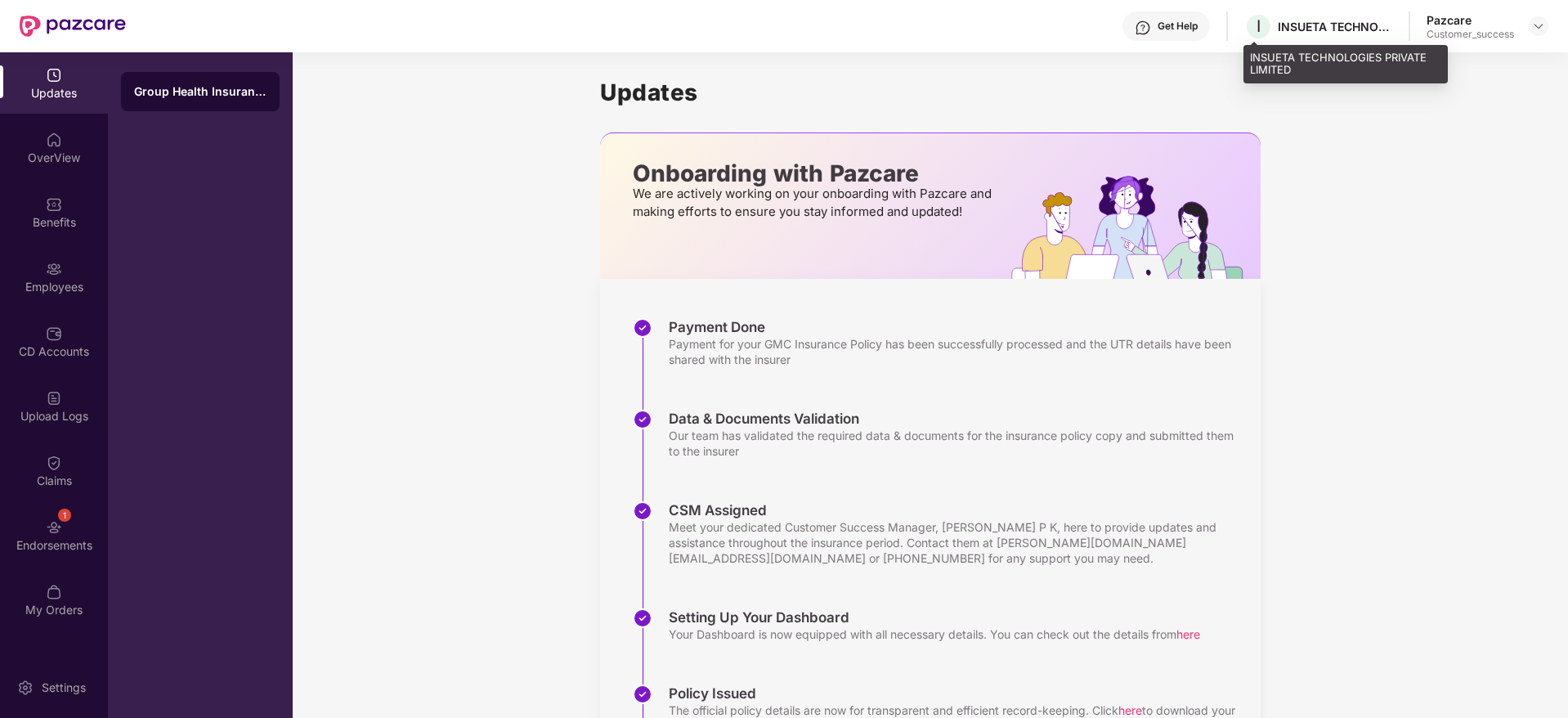
click at [1357, 33] on div "INSUETA TECHNOLOGIES PRIVATE LIMITED" at bounding box center [1335, 27] width 114 height 16
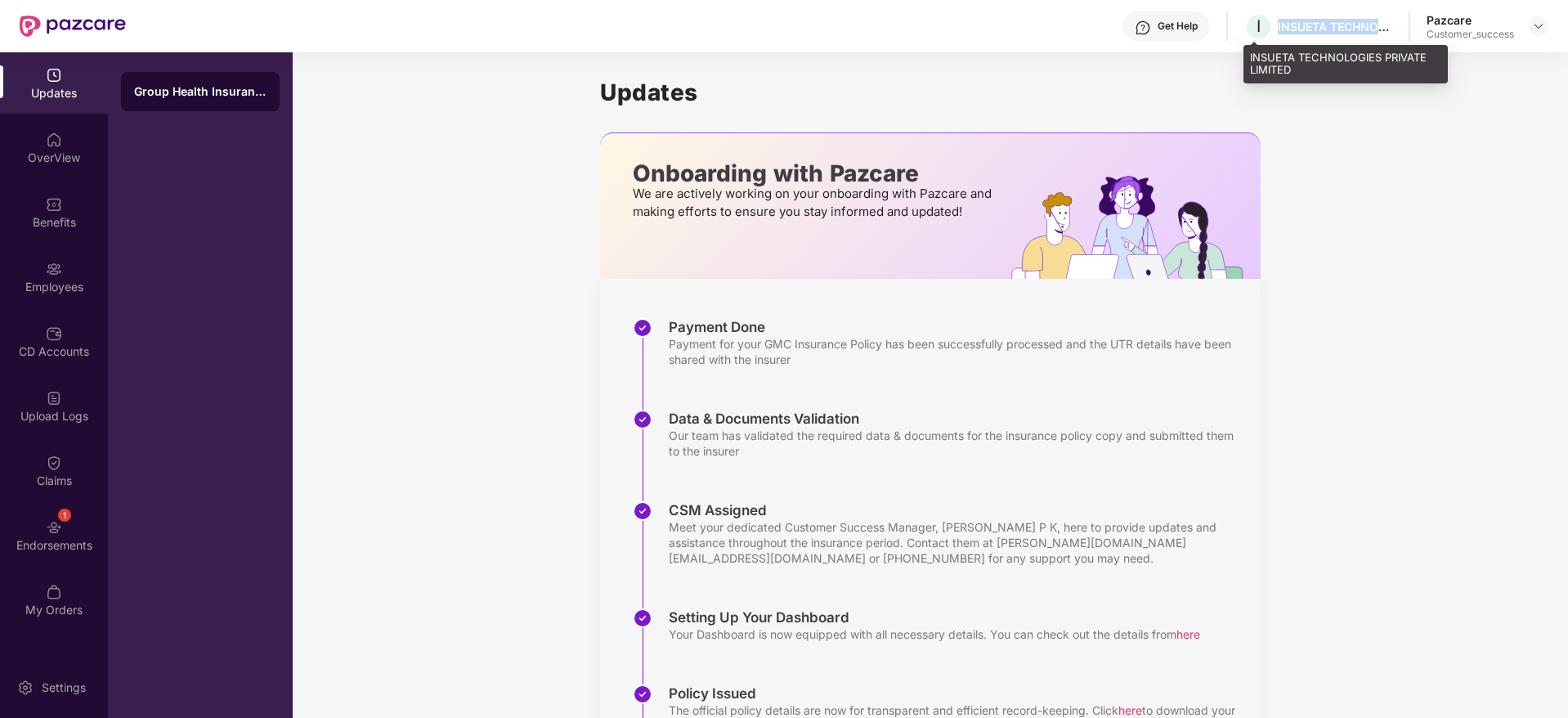
click at [1357, 33] on div "INSUETA TECHNOLOGIES PRIVATE LIMITED" at bounding box center [1335, 27] width 114 height 16
copy div "INSUETA TECHNOLOGIES PRIVATE LIMITED"
